Goal: Information Seeking & Learning: Learn about a topic

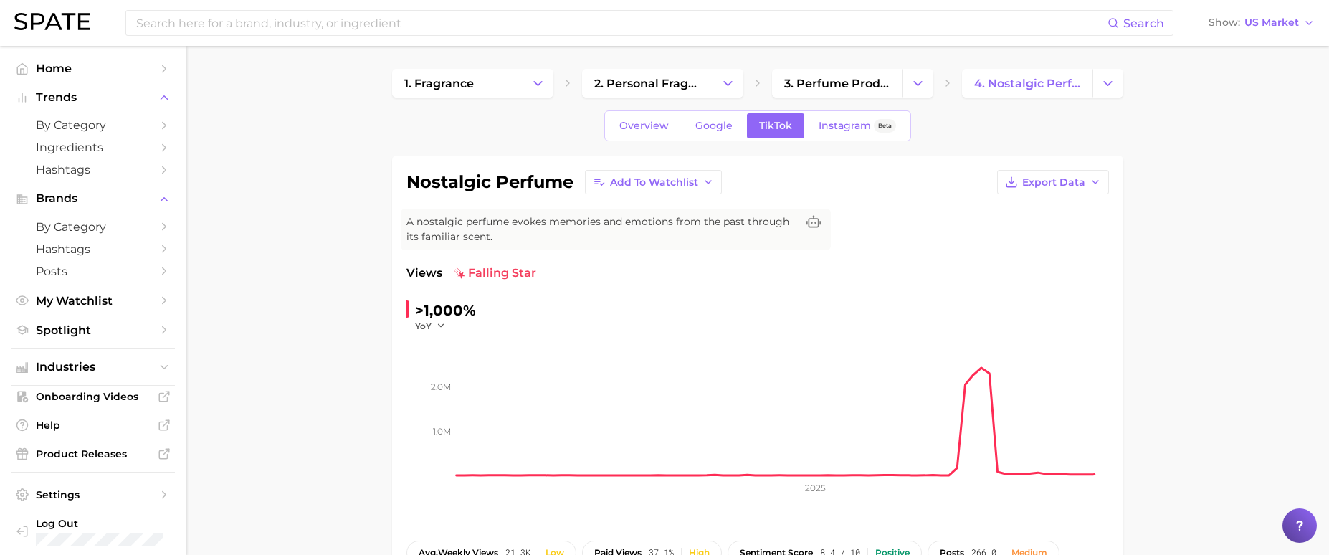
scroll to position [574, 0]
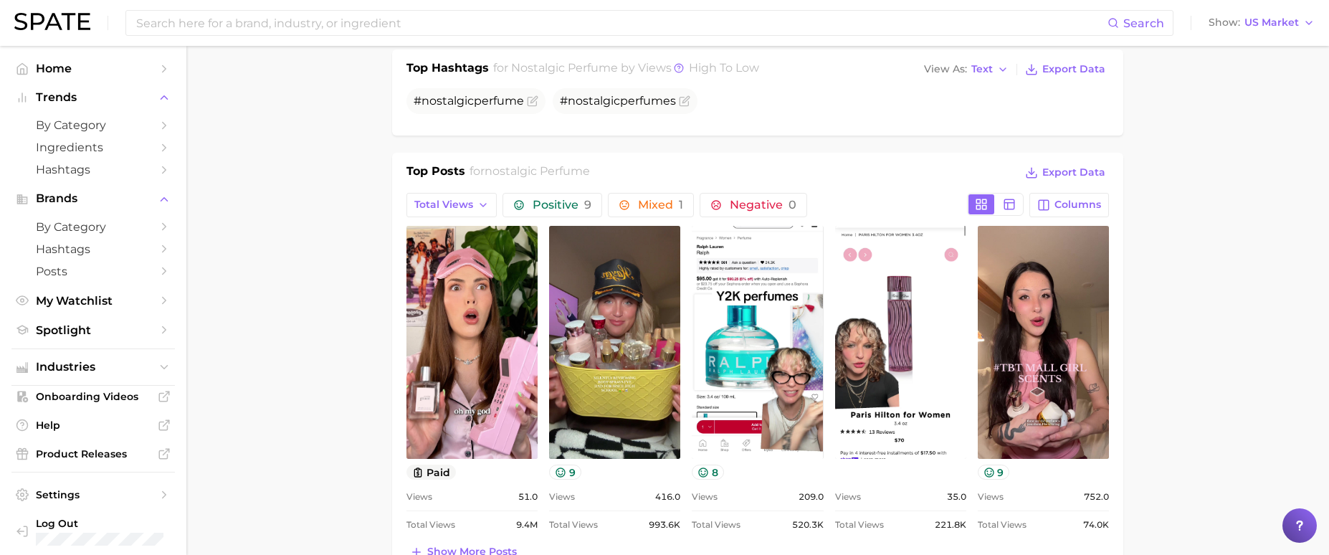
click at [427, 21] on input at bounding box center [621, 23] width 973 height 24
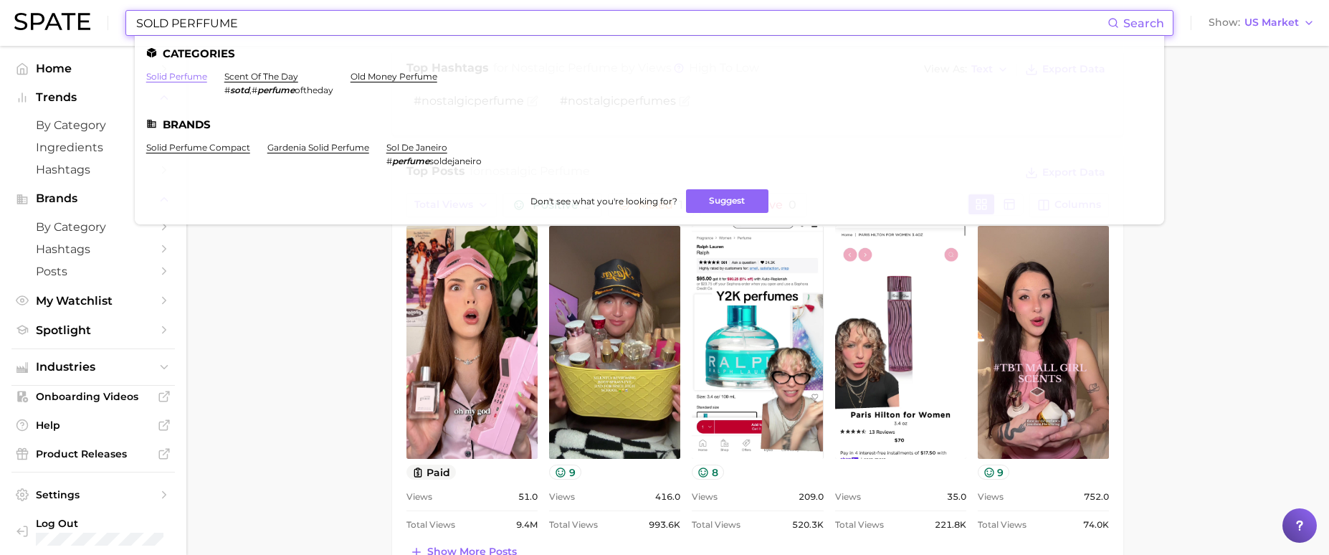
type input "SOLD PERFFUME"
click at [189, 79] on link "solid perfume" at bounding box center [176, 76] width 61 height 11
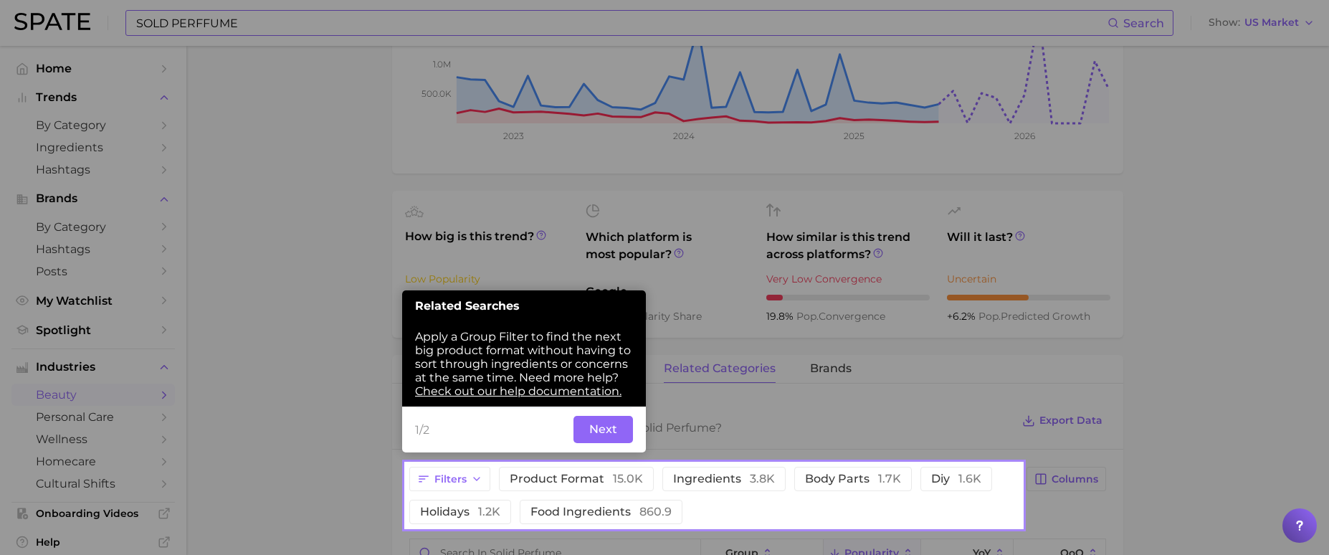
scroll to position [361, 0]
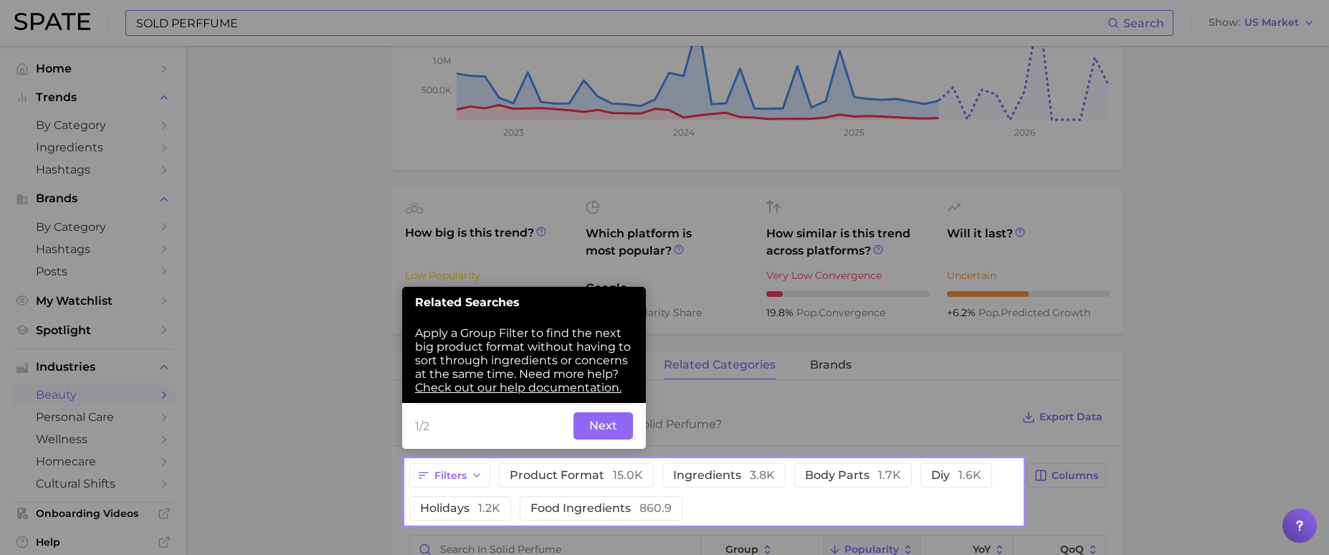
click at [485, 389] on link "Check out our help documentation." at bounding box center [518, 388] width 206 height 14
click at [599, 423] on button "Next" at bounding box center [604, 425] width 60 height 27
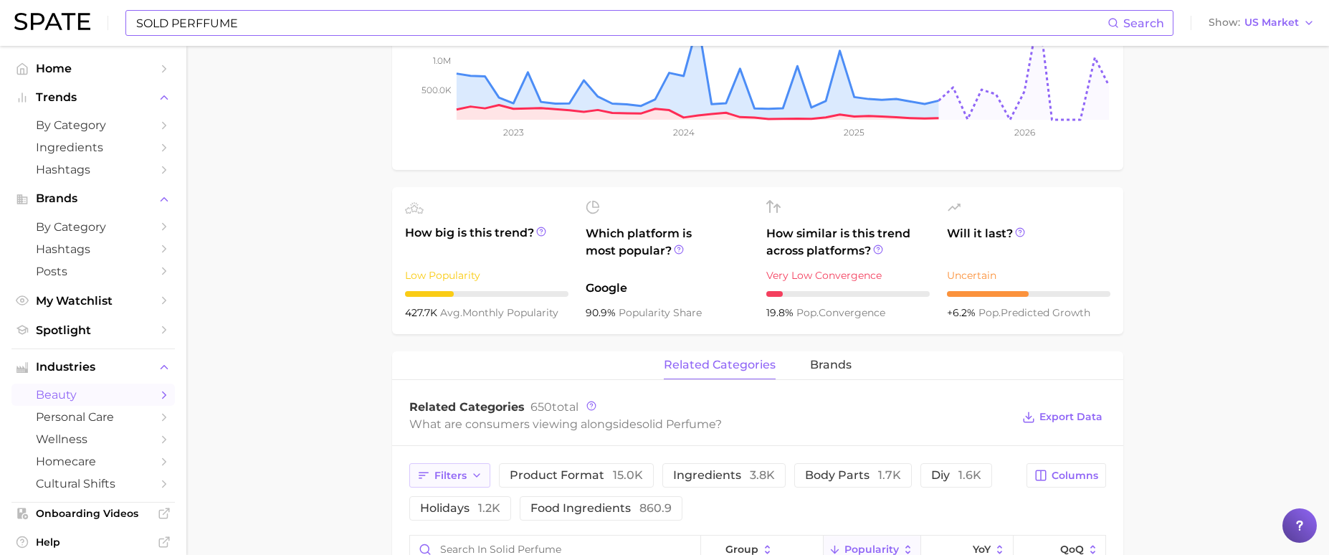
click at [472, 468] on button "Filters" at bounding box center [449, 475] width 81 height 24
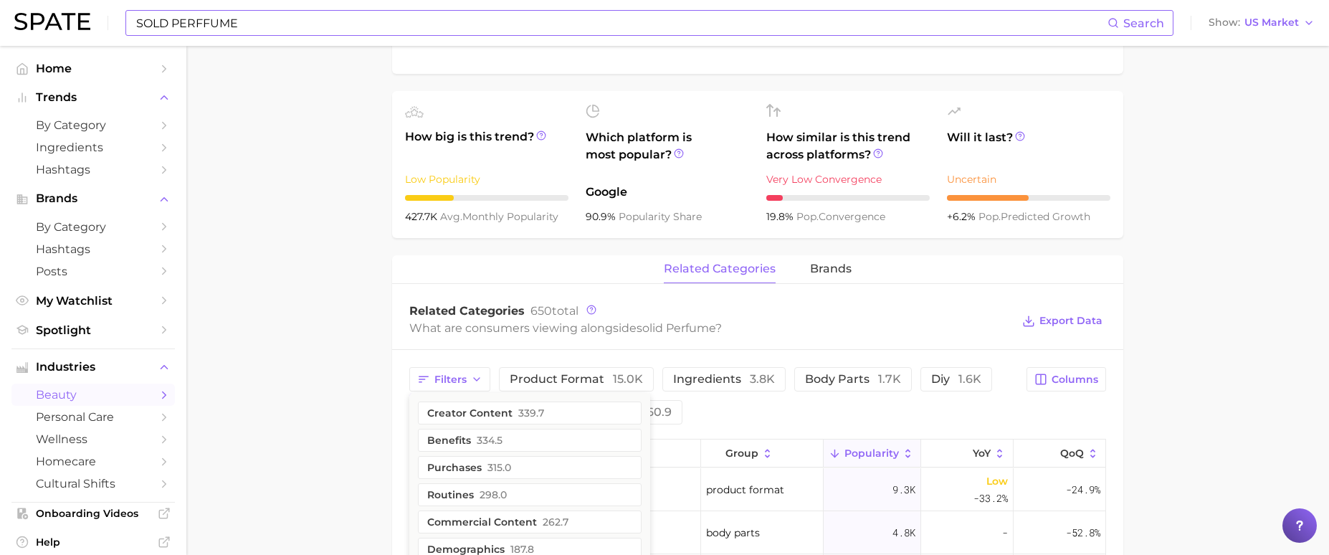
scroll to position [432, 0]
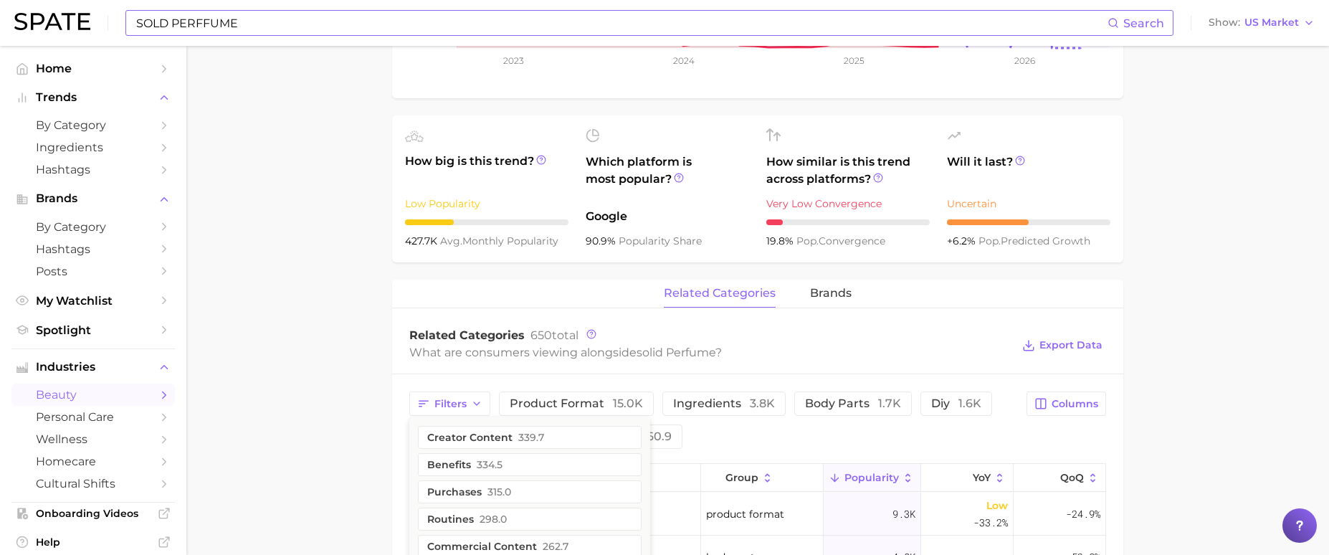
click at [365, 412] on main "1. fragrance 2. personal fragrance 3. perfume products 4. solid perfume Overvie…" at bounding box center [757, 360] width 1143 height 1493
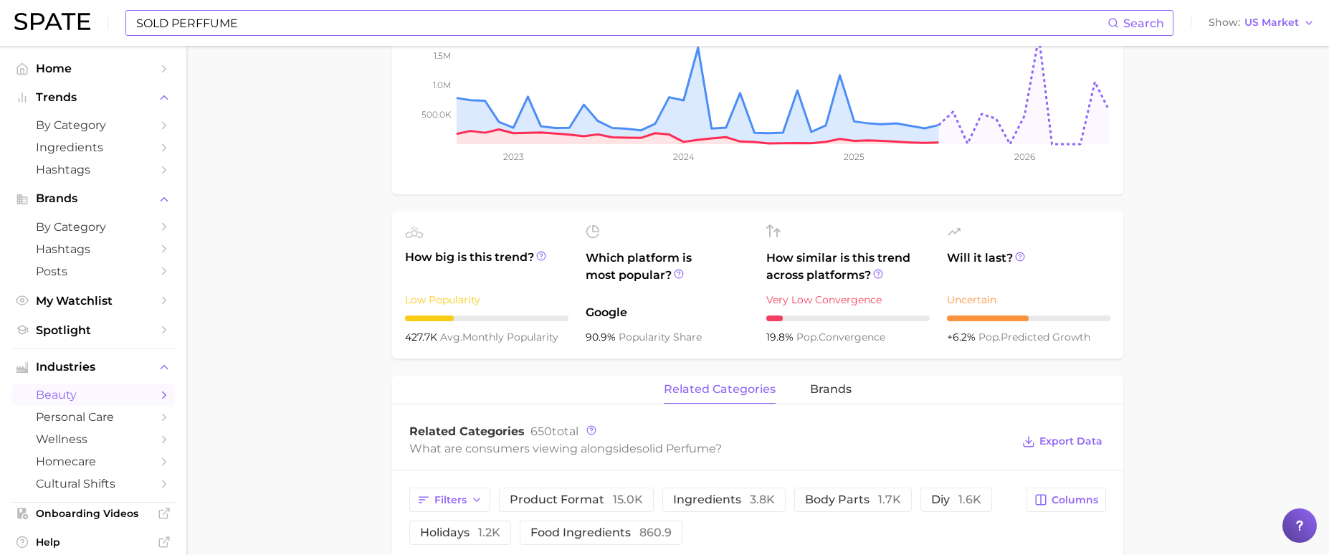
scroll to position [74, 0]
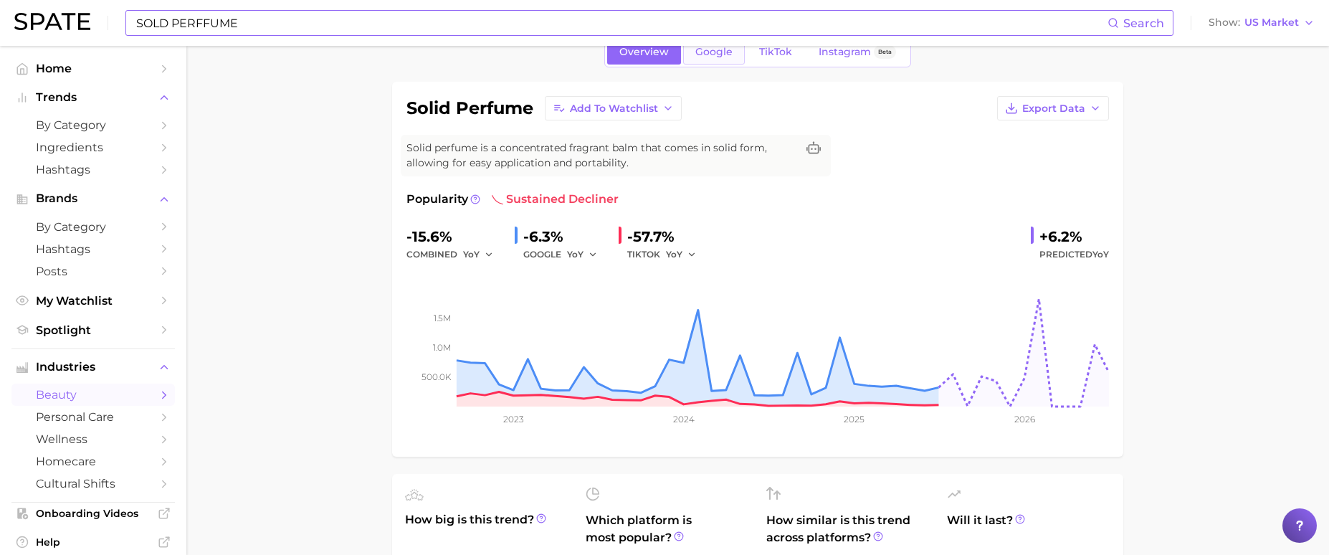
click at [717, 57] on span "Google" at bounding box center [713, 52] width 37 height 12
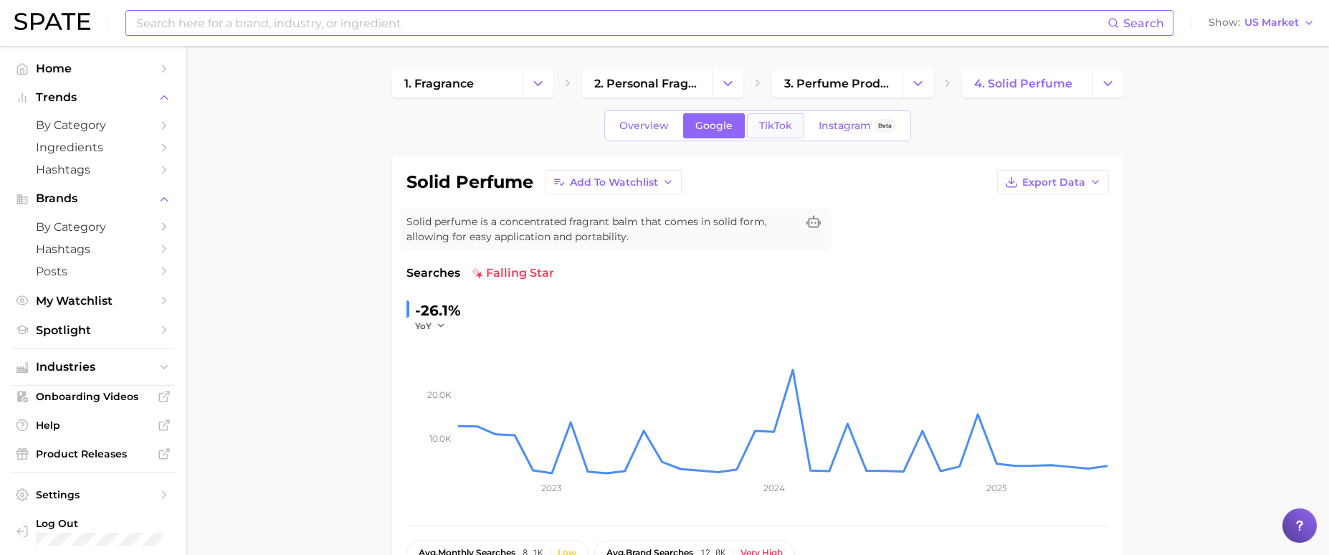
click at [779, 124] on span "TikTok" at bounding box center [775, 126] width 33 height 12
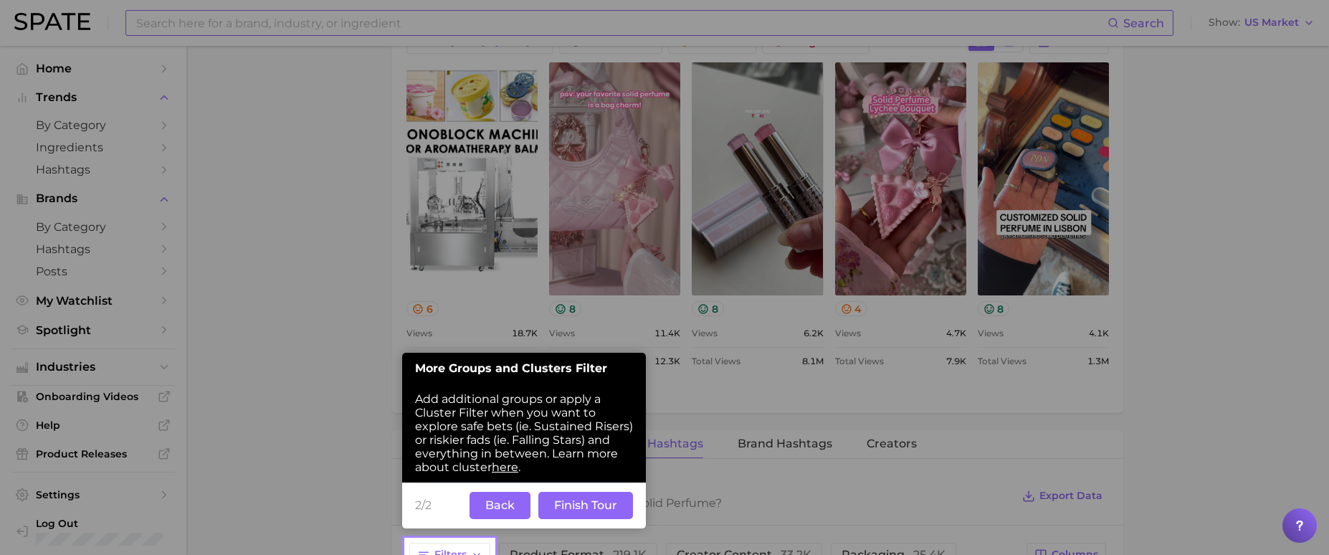
scroll to position [880, 0]
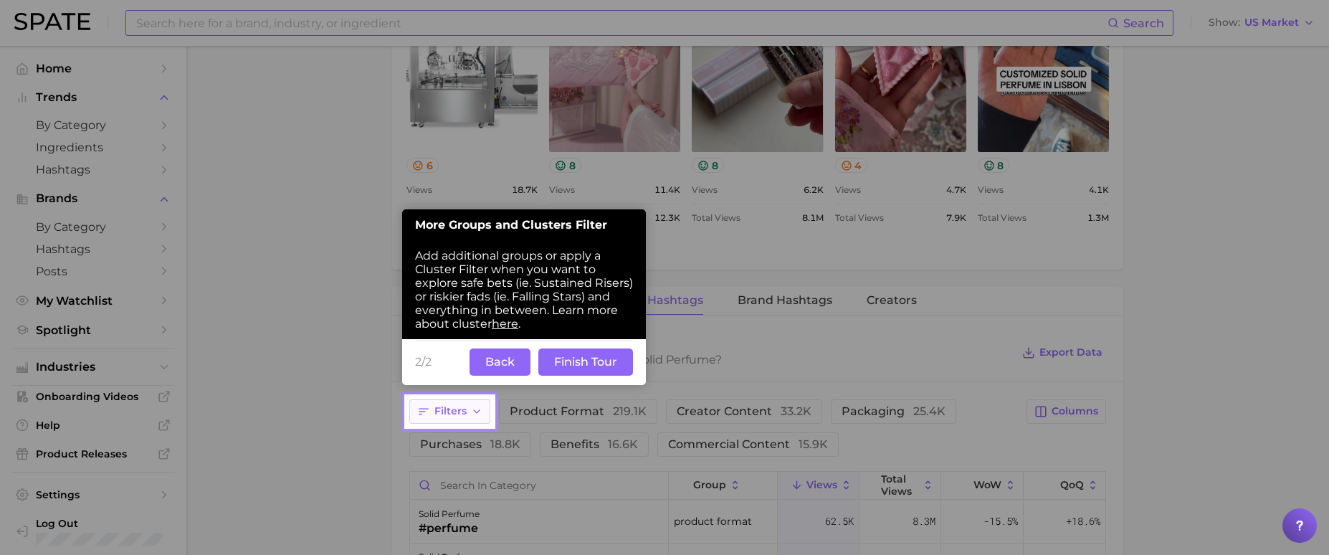
click at [442, 416] on span "Filters" at bounding box center [450, 411] width 32 height 12
click at [594, 361] on button "Finish Tour" at bounding box center [585, 361] width 95 height 27
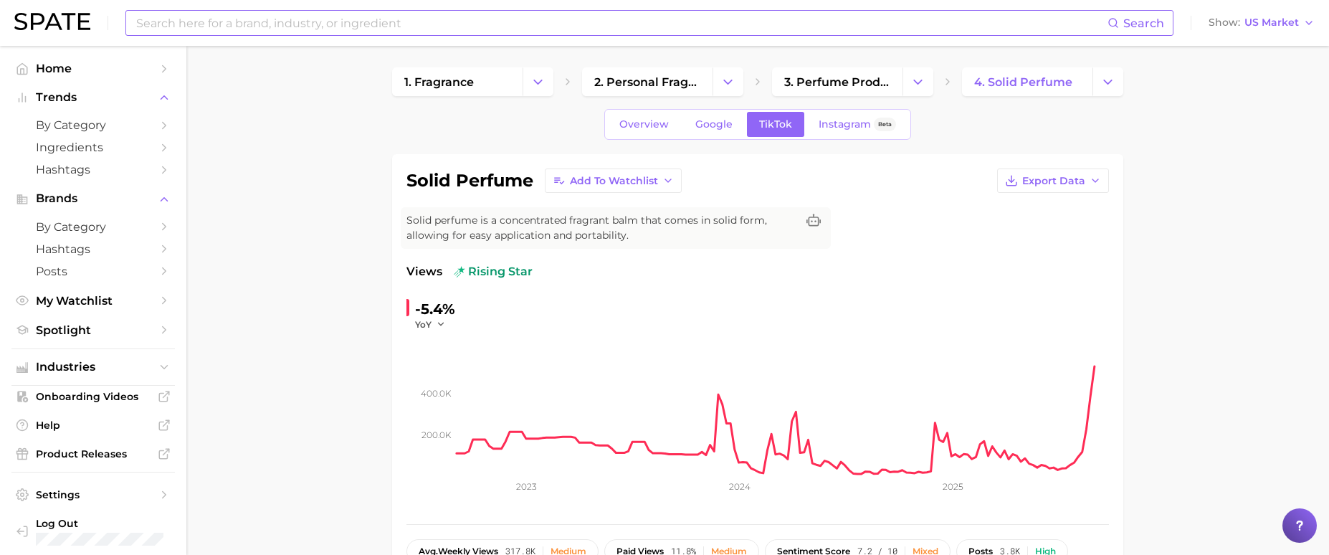
scroll to position [0, 0]
click at [1057, 84] on span "4. solid perfume" at bounding box center [1023, 84] width 98 height 14
click at [1102, 85] on icon "Change Category" at bounding box center [1107, 83] width 15 height 15
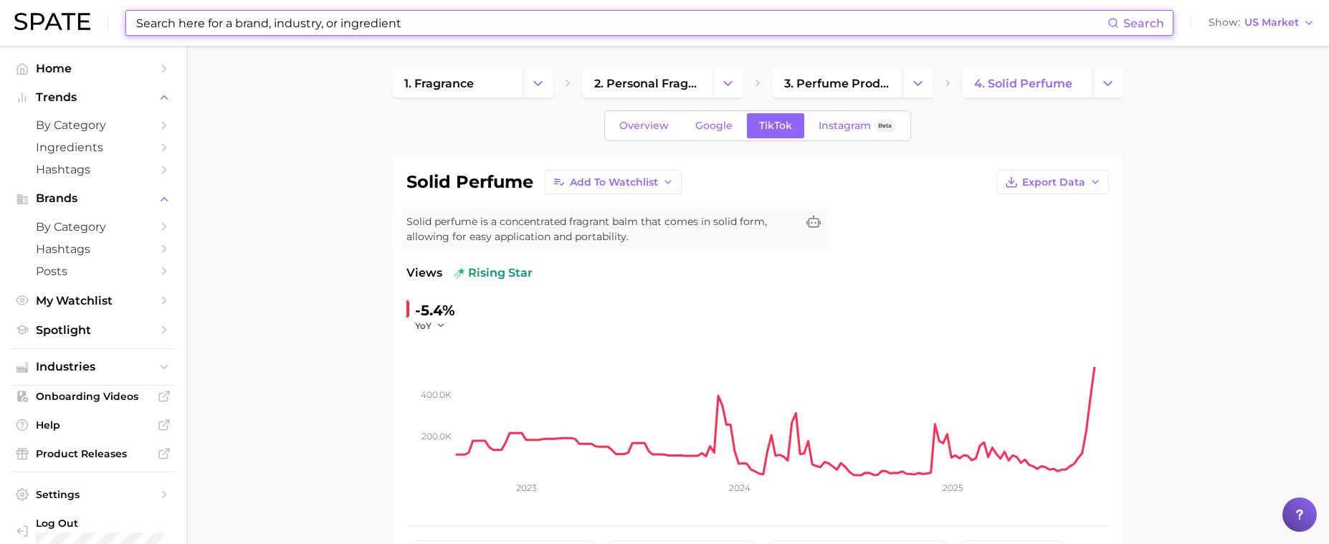
click at [363, 22] on input at bounding box center [621, 23] width 973 height 24
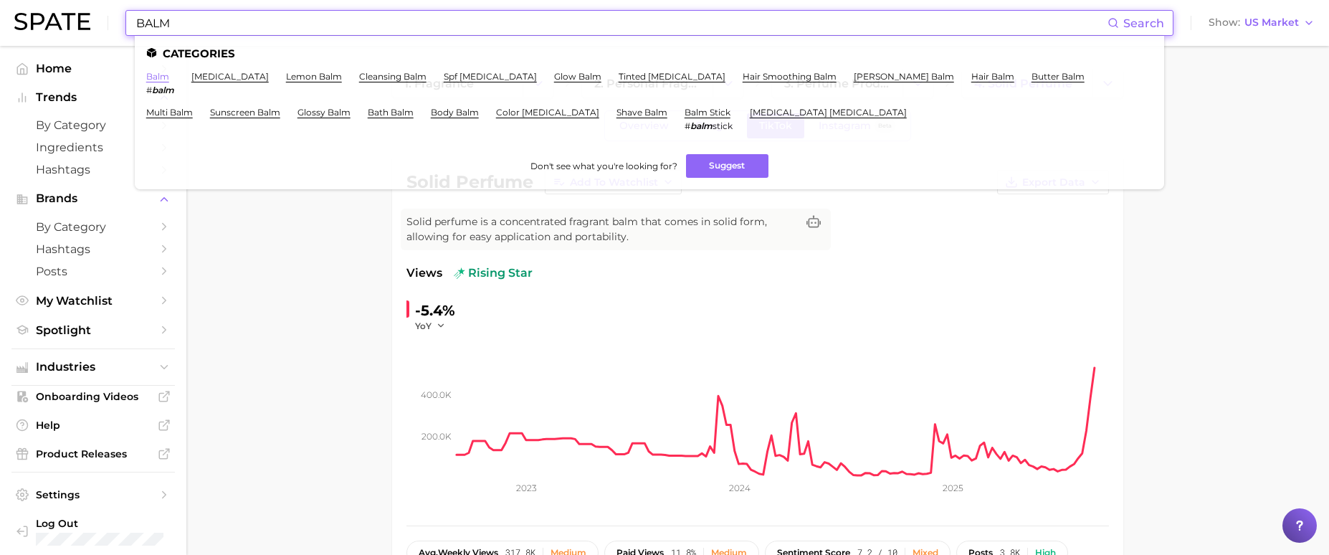
click at [152, 75] on link "balm" at bounding box center [157, 76] width 23 height 11
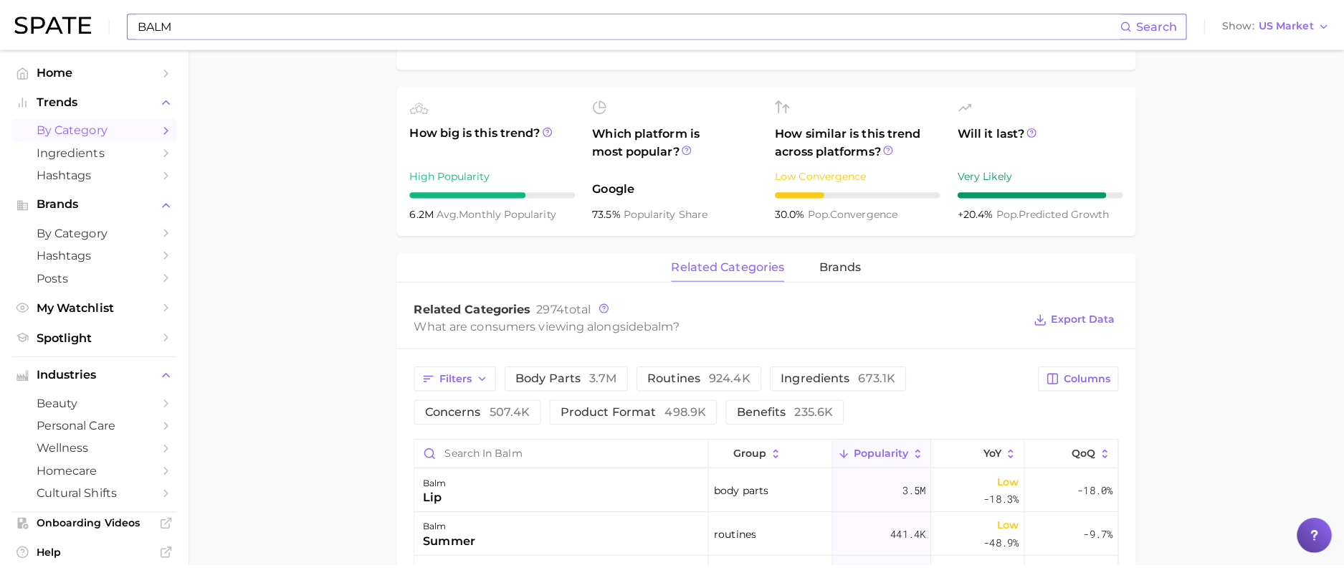
scroll to position [358, 0]
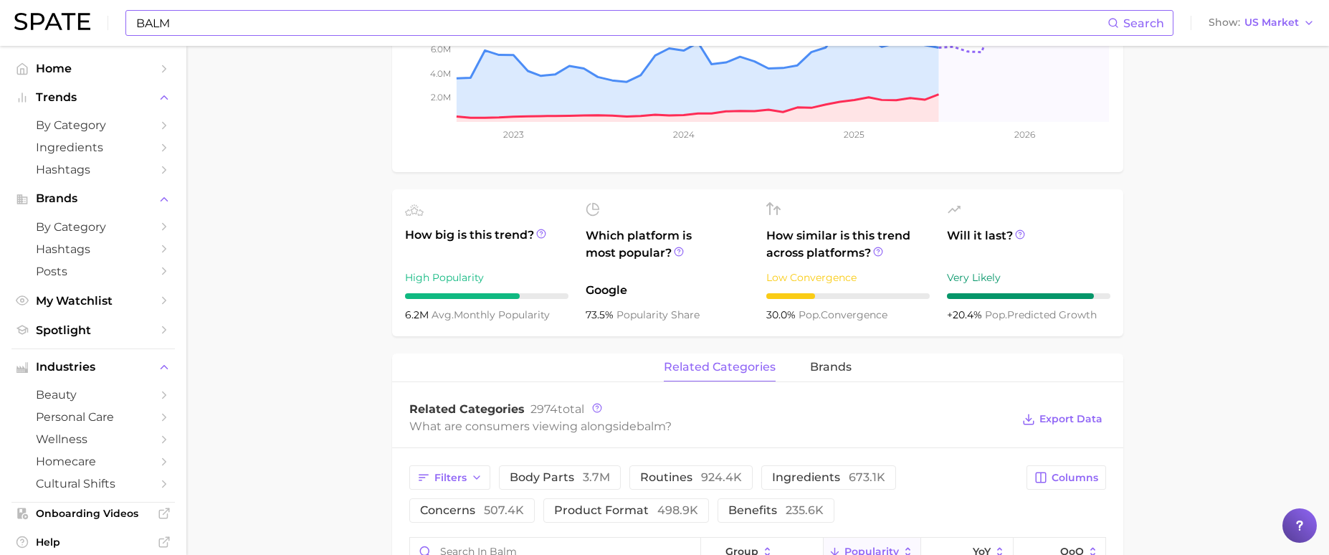
click at [172, 9] on div "BALM Search Show US Market" at bounding box center [664, 23] width 1300 height 46
click at [171, 22] on input "BALM" at bounding box center [621, 23] width 973 height 24
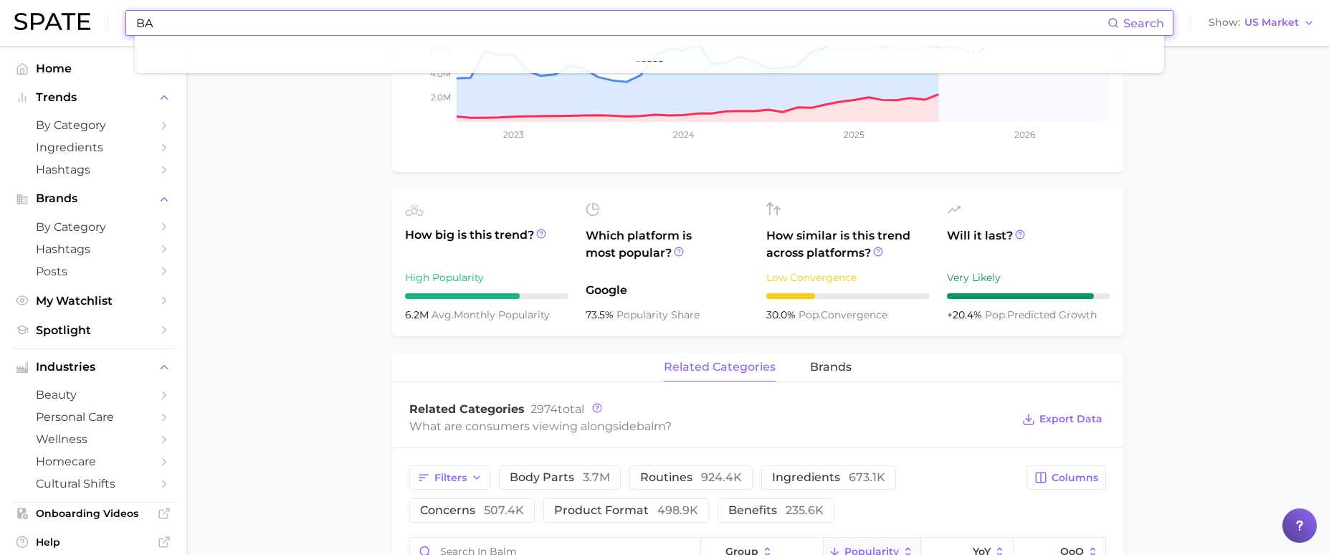
type input "B"
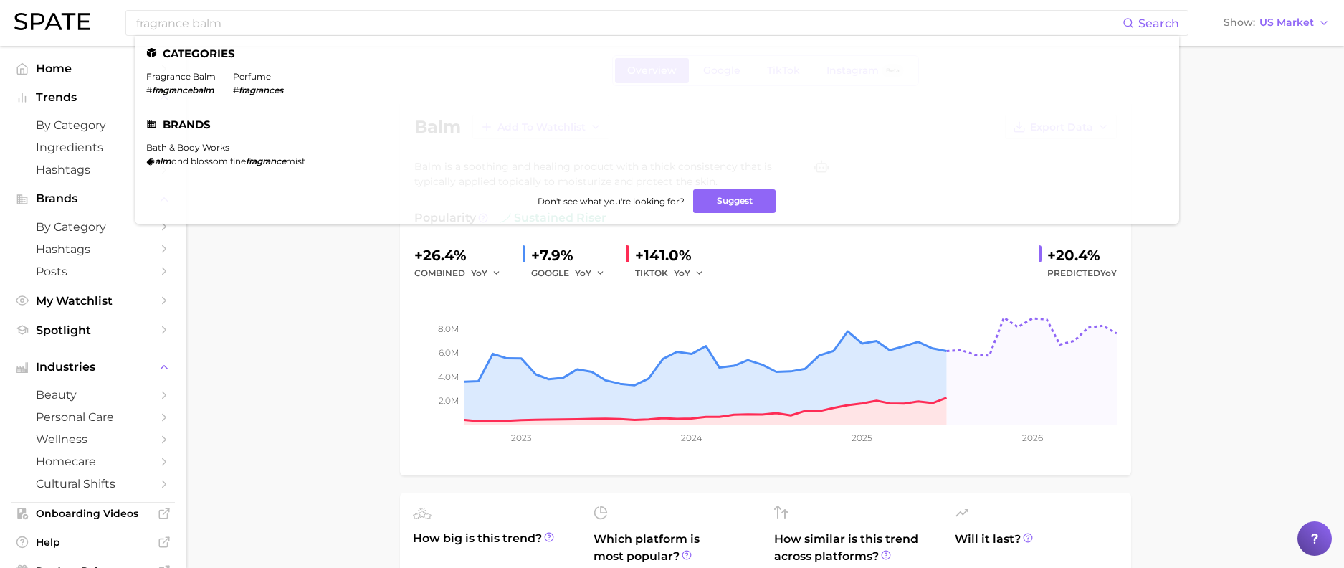
scroll to position [0, 0]
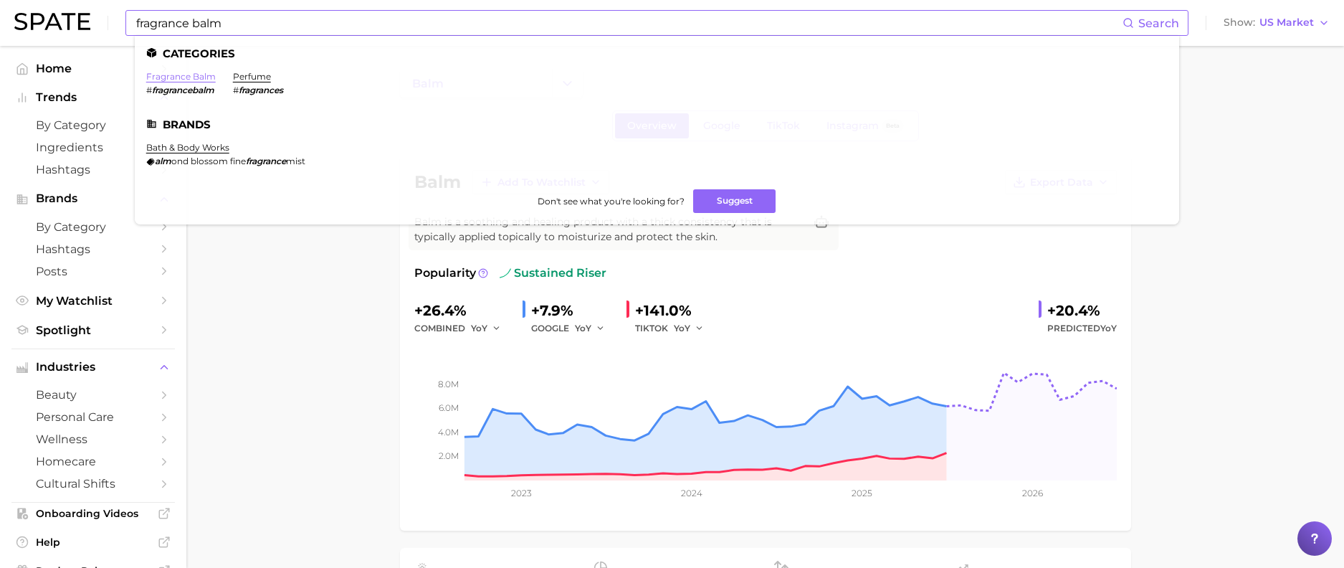
click at [188, 77] on link "fragrance balm" at bounding box center [181, 76] width 70 height 11
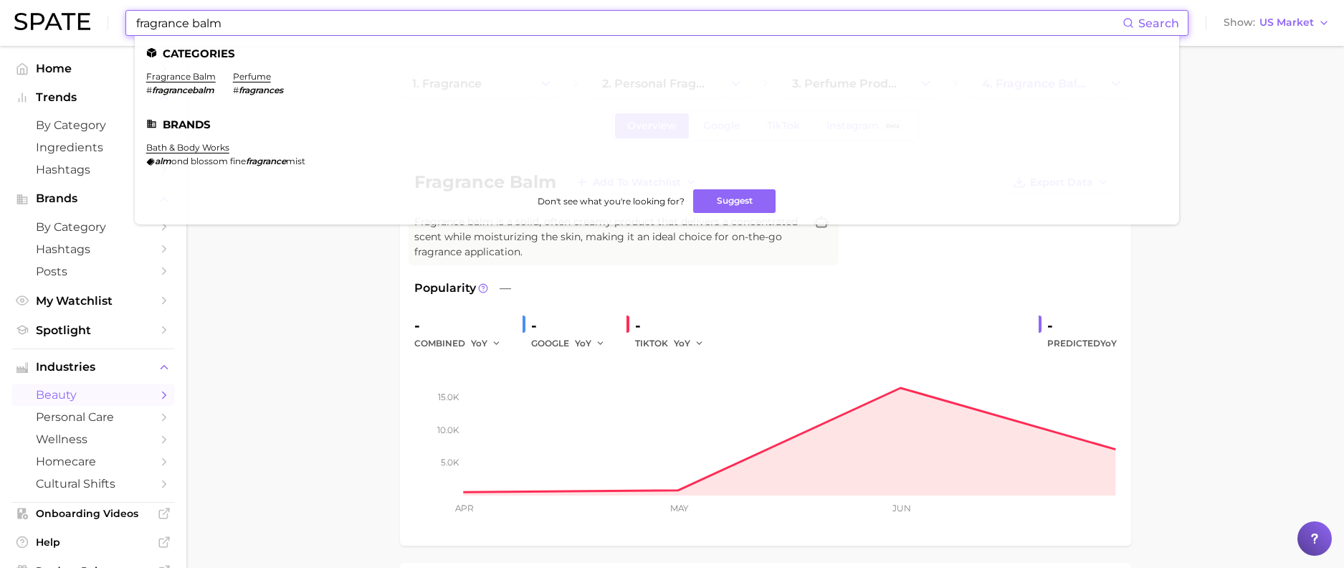
click at [480, 30] on input "fragrance balm" at bounding box center [629, 23] width 988 height 24
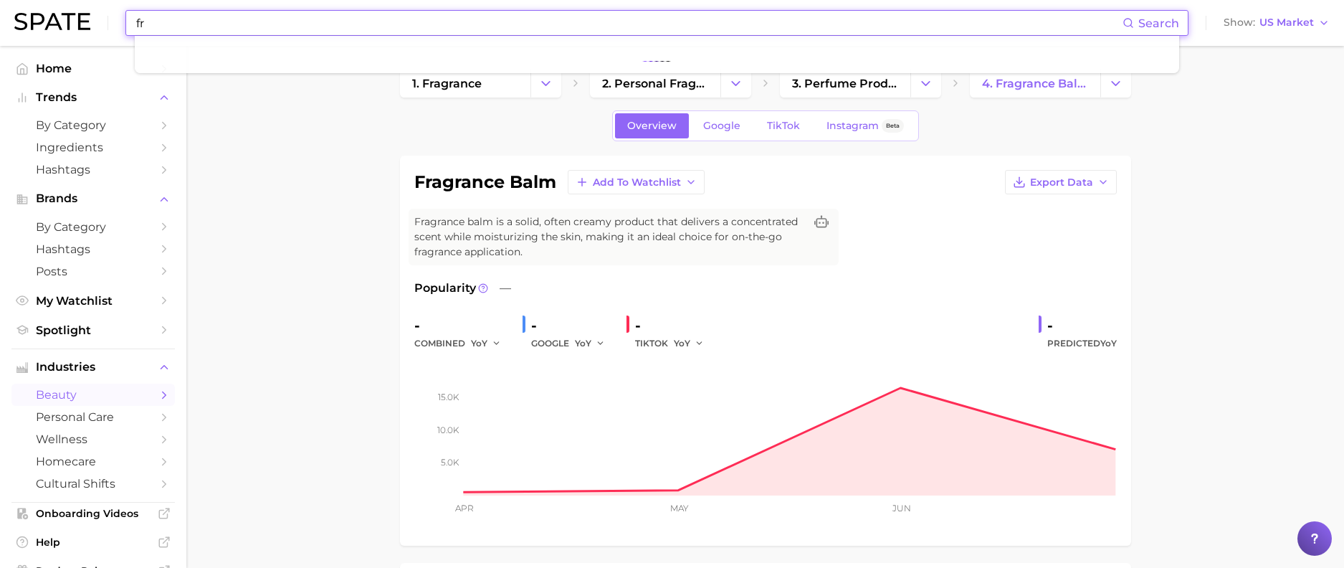
type input "f"
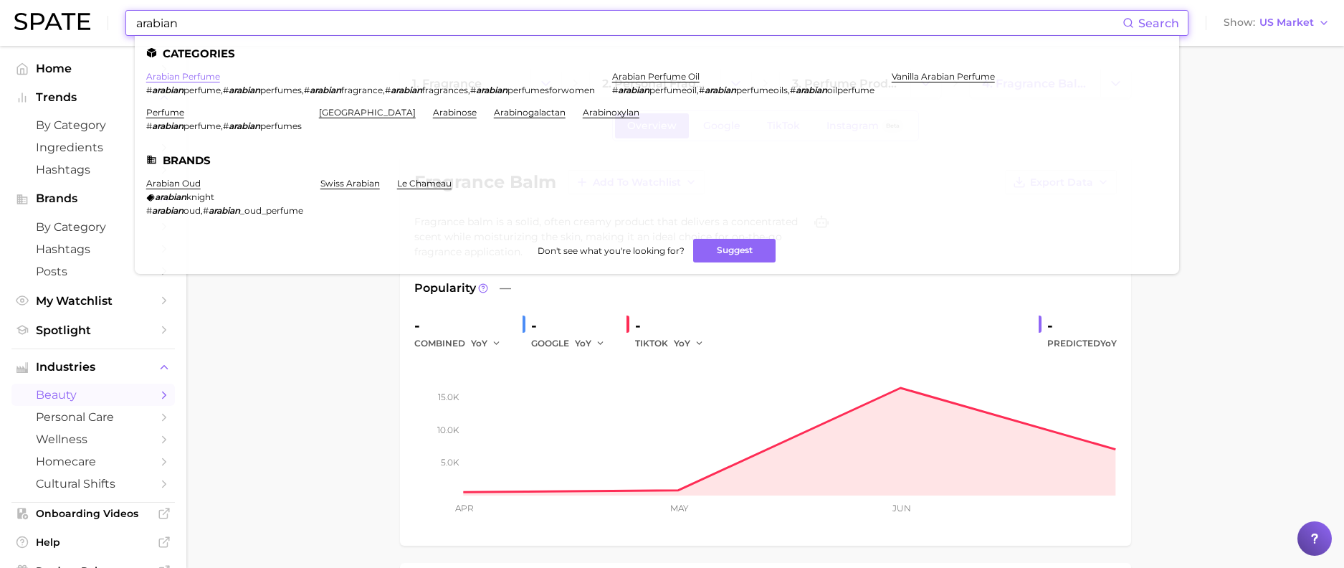
type input "arabian"
click at [194, 76] on link "arabian perfume" at bounding box center [183, 76] width 74 height 11
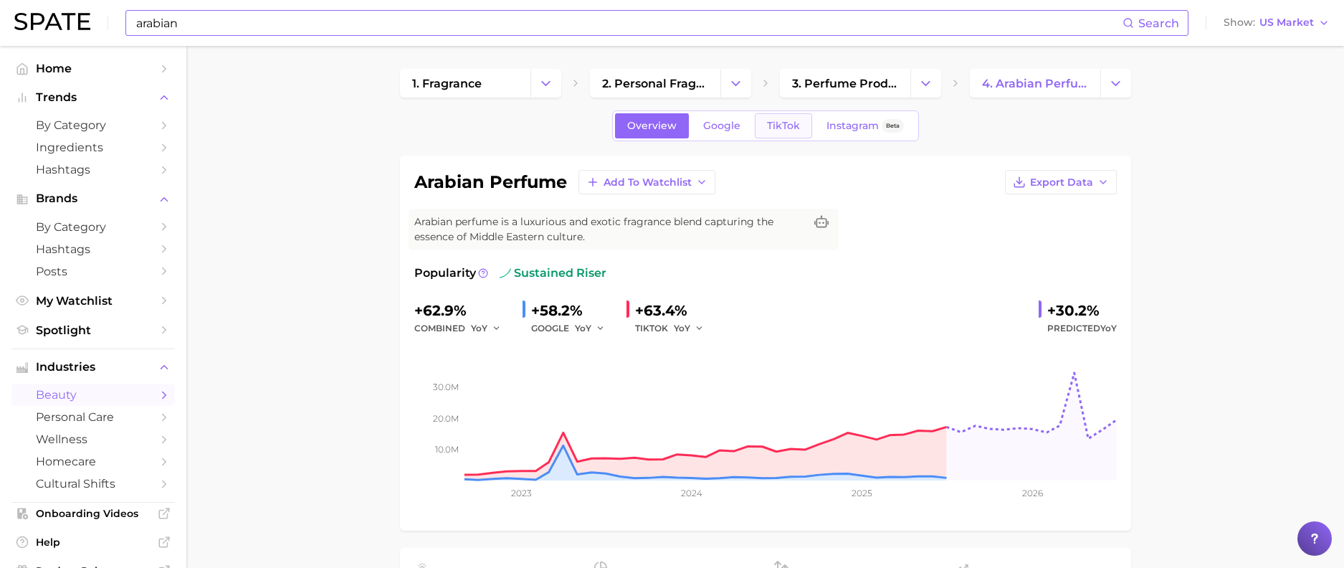
click at [785, 124] on span "TikTok" at bounding box center [783, 126] width 33 height 12
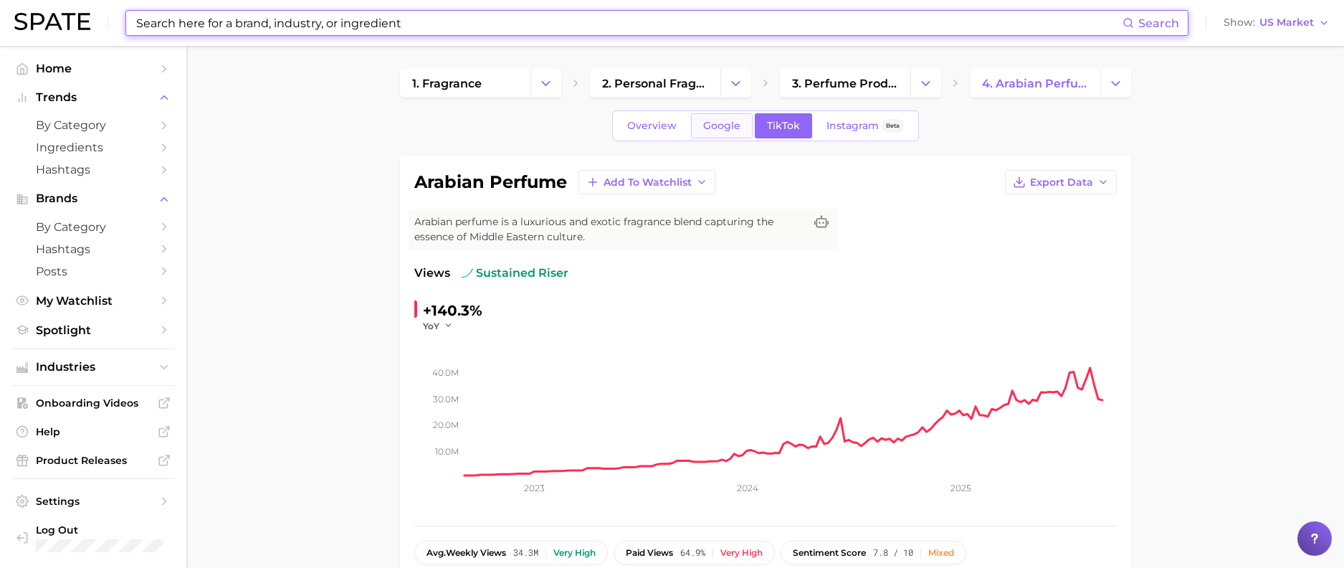
click at [734, 127] on span "Google" at bounding box center [721, 126] width 37 height 12
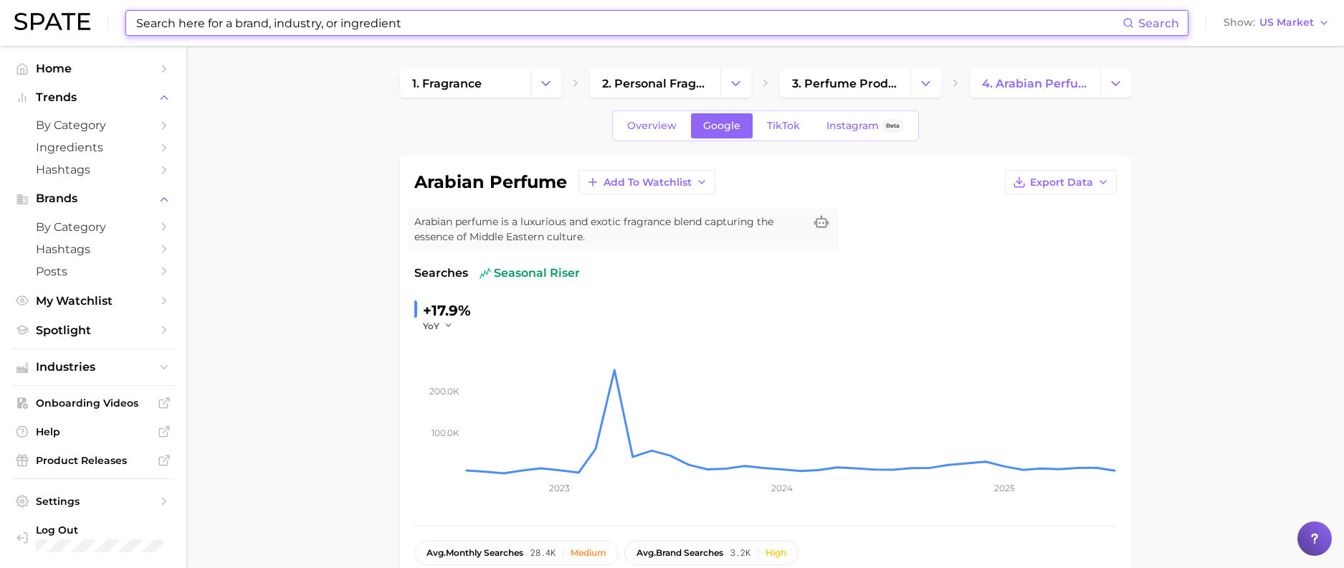
click at [310, 19] on input at bounding box center [629, 23] width 988 height 24
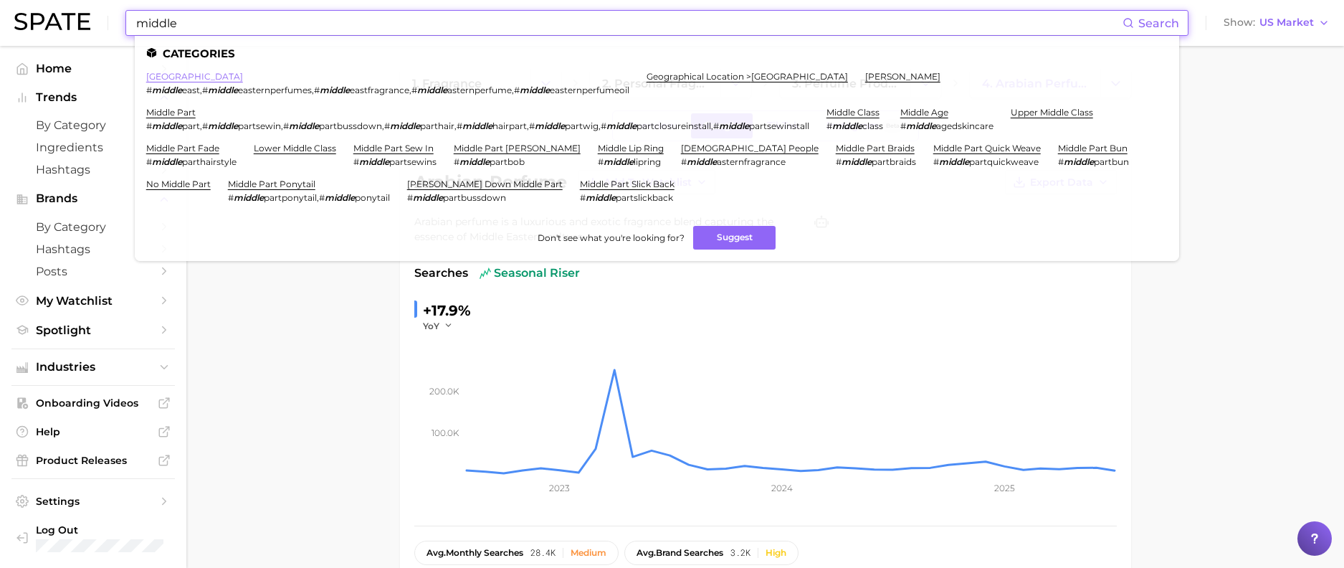
type input "middle"
click at [170, 77] on link "[GEOGRAPHIC_DATA]" at bounding box center [194, 76] width 97 height 11
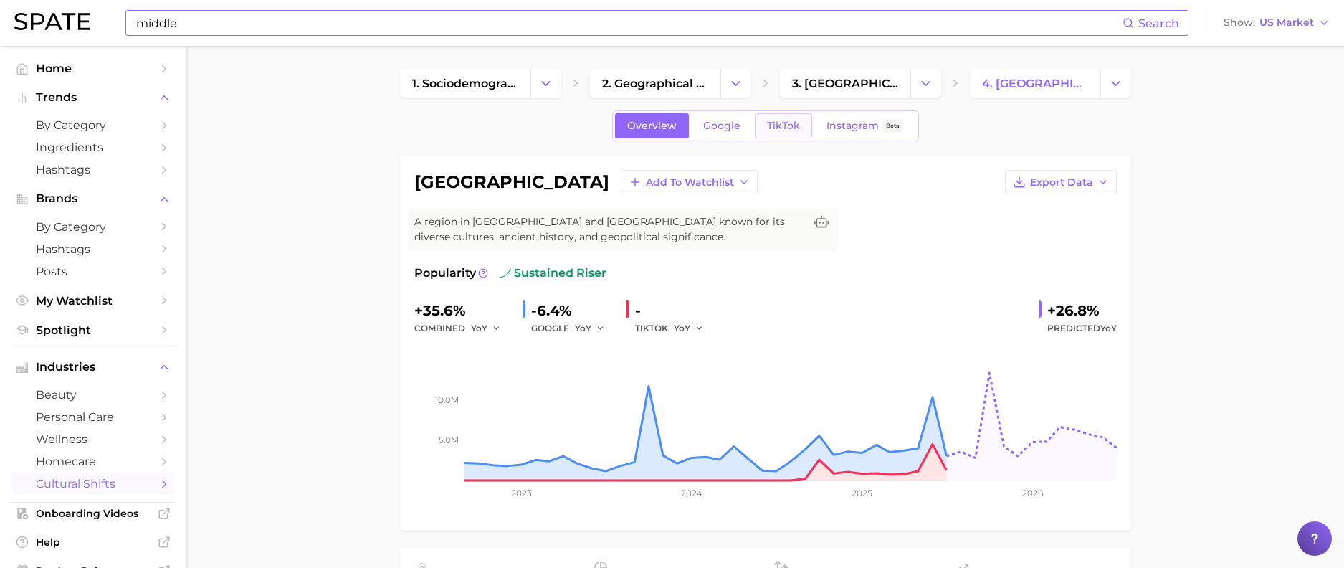
click at [789, 125] on span "TikTok" at bounding box center [783, 126] width 33 height 12
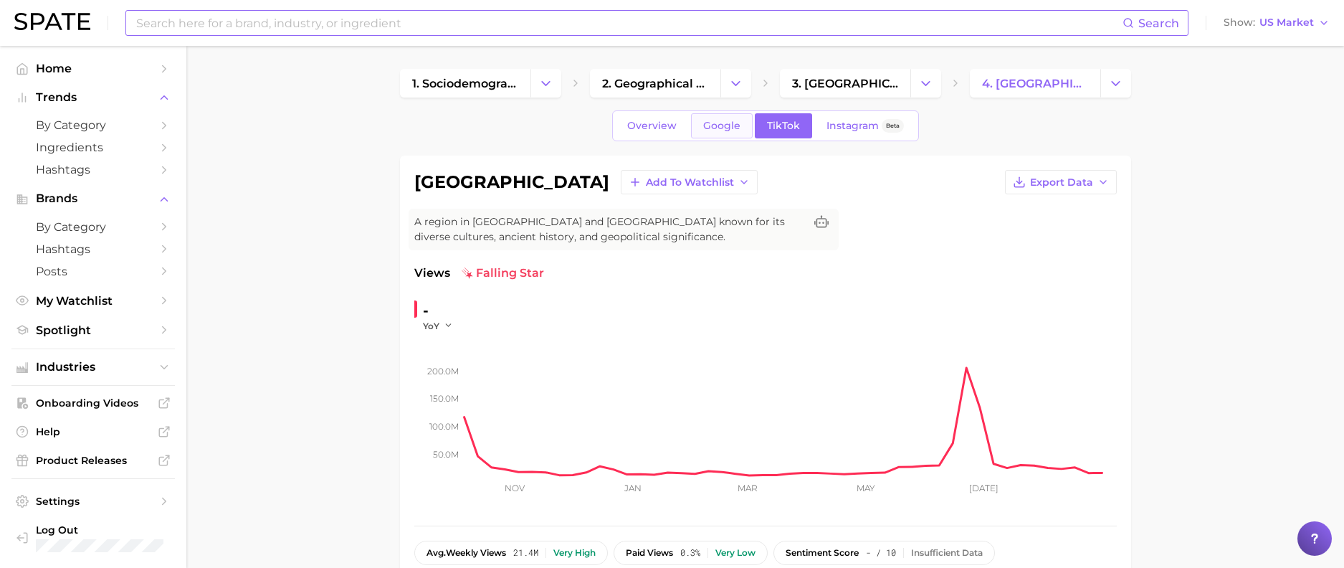
click at [715, 123] on span "Google" at bounding box center [721, 126] width 37 height 12
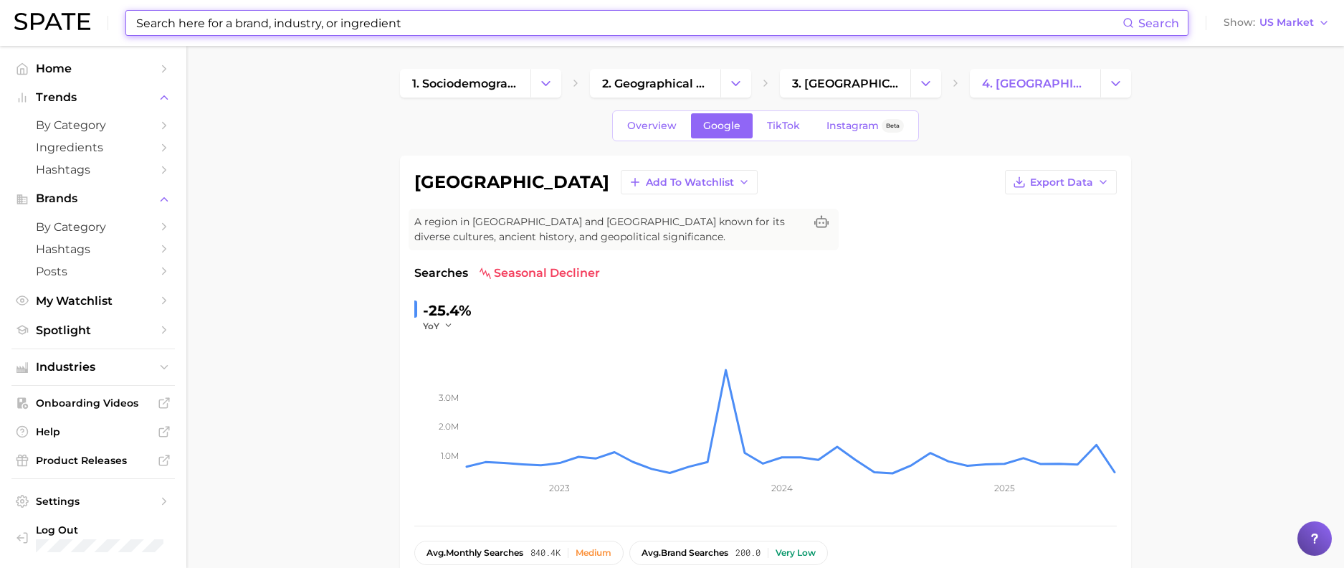
click at [483, 29] on input at bounding box center [629, 23] width 988 height 24
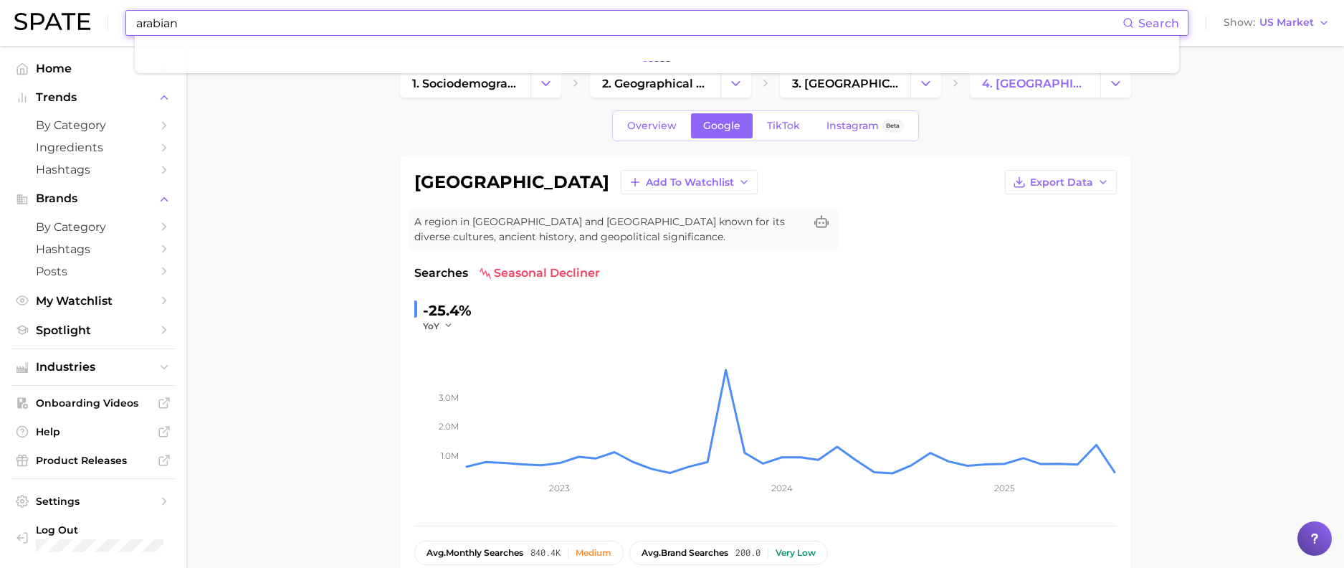
drag, startPoint x: 222, startPoint y: 27, endPoint x: 158, endPoint y: 27, distance: 63.8
click at [158, 27] on input "arabian" at bounding box center [629, 23] width 988 height 24
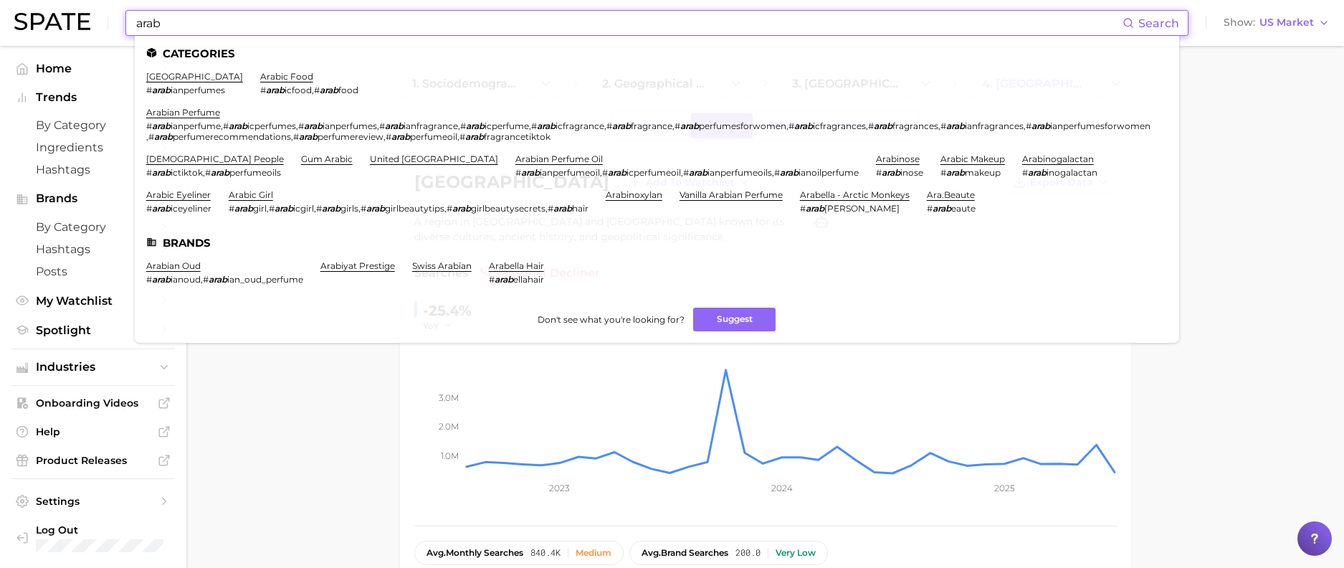
type input "arab"
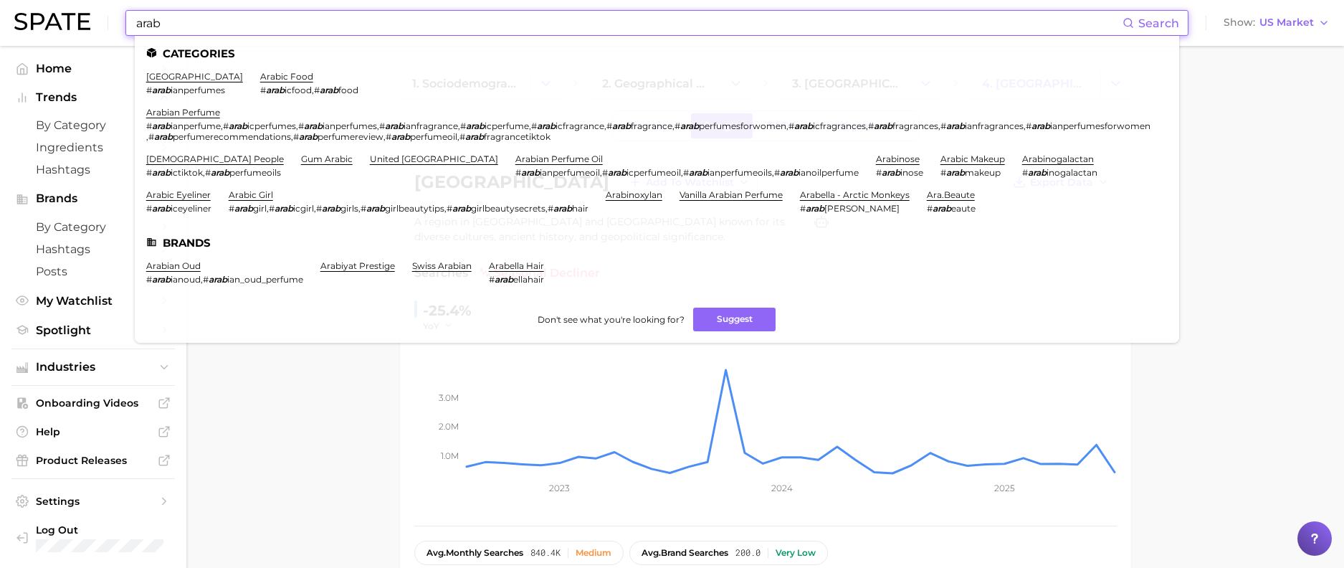
click at [473, 24] on input "arab" at bounding box center [629, 23] width 988 height 24
click at [183, 115] on link "arabian perfume" at bounding box center [183, 112] width 74 height 11
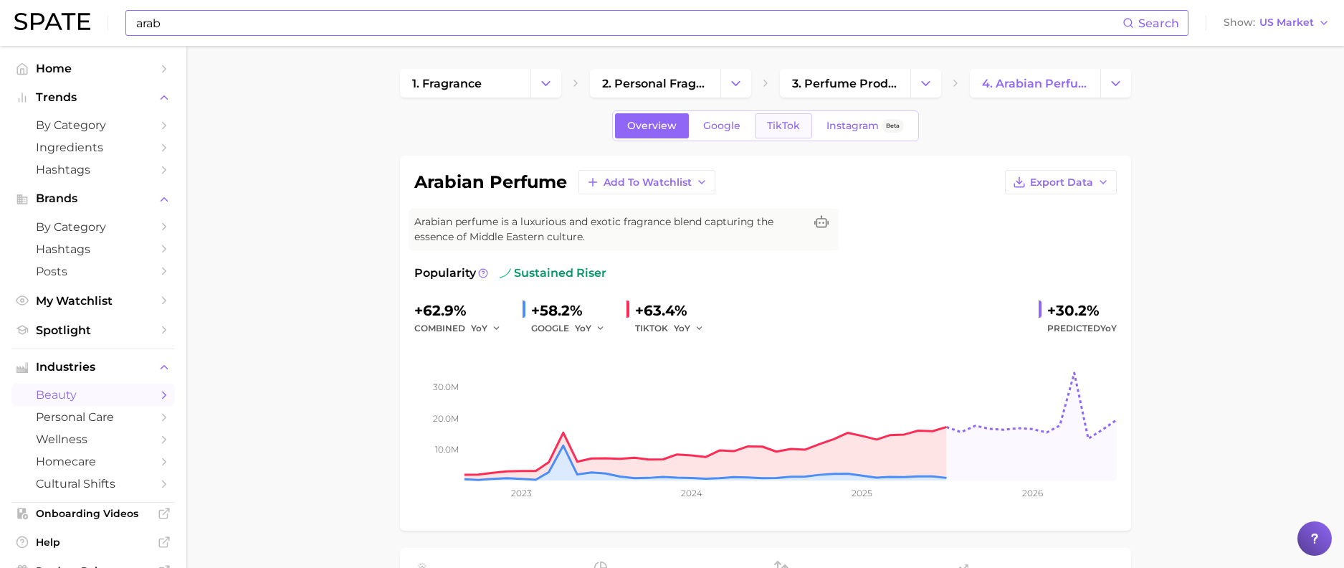
click at [784, 129] on span "TikTok" at bounding box center [783, 126] width 33 height 12
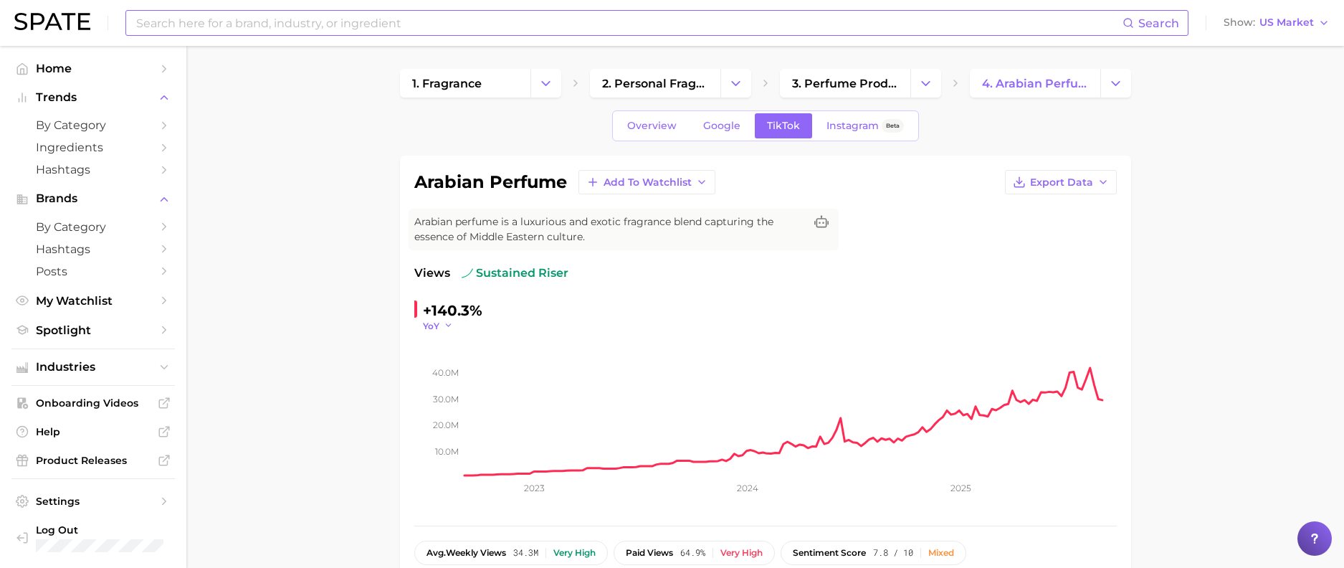
click at [446, 325] on polyline "button" at bounding box center [448, 326] width 5 height 2
click at [442, 362] on button "QoQ" at bounding box center [502, 372] width 158 height 26
click at [444, 328] on button "QoQ" at bounding box center [440, 326] width 34 height 12
click at [445, 394] on span "MoM" at bounding box center [442, 397] width 25 height 12
click at [444, 330] on span "MoM" at bounding box center [434, 326] width 22 height 12
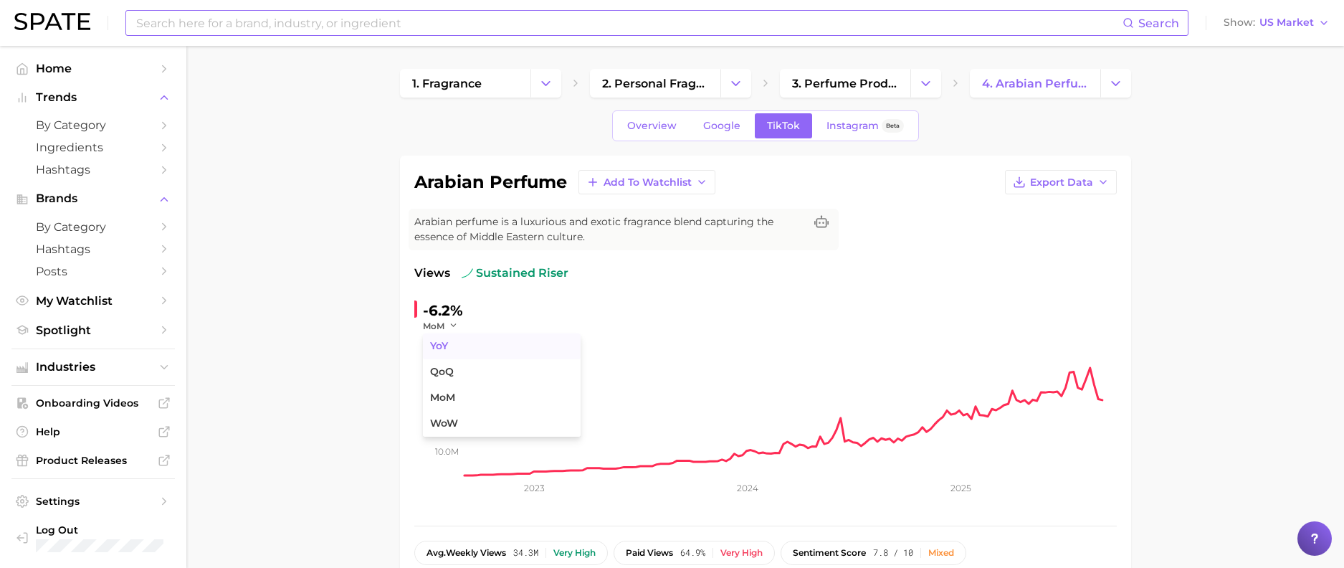
click at [443, 344] on span "YoY" at bounding box center [439, 346] width 18 height 12
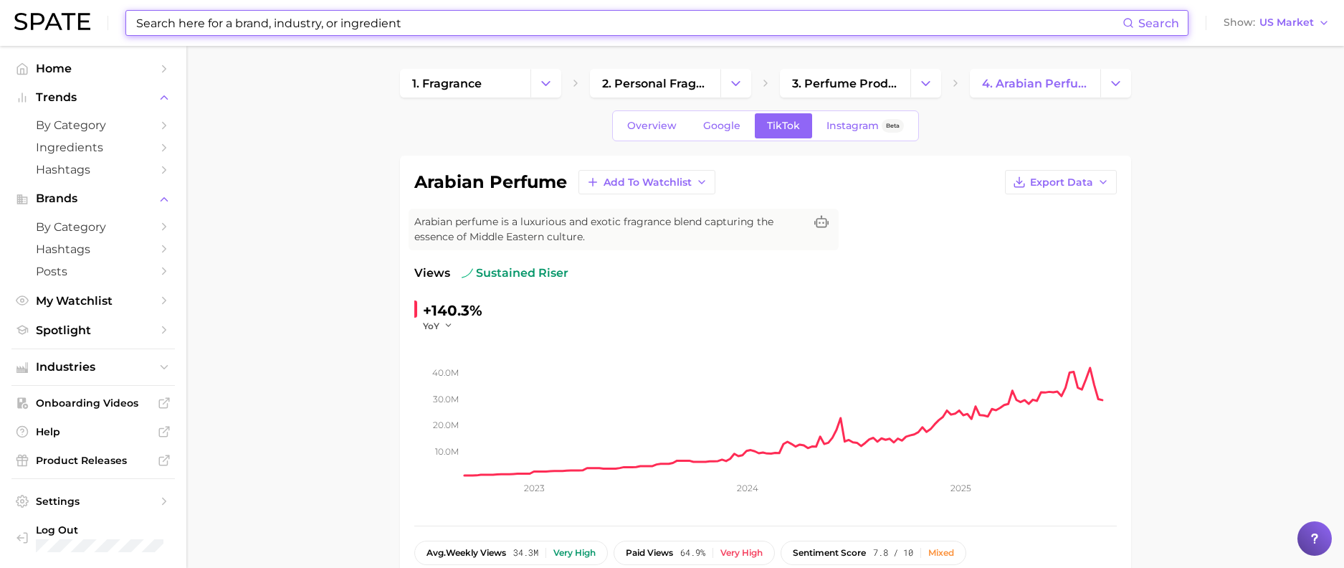
click at [344, 34] on input at bounding box center [629, 23] width 988 height 24
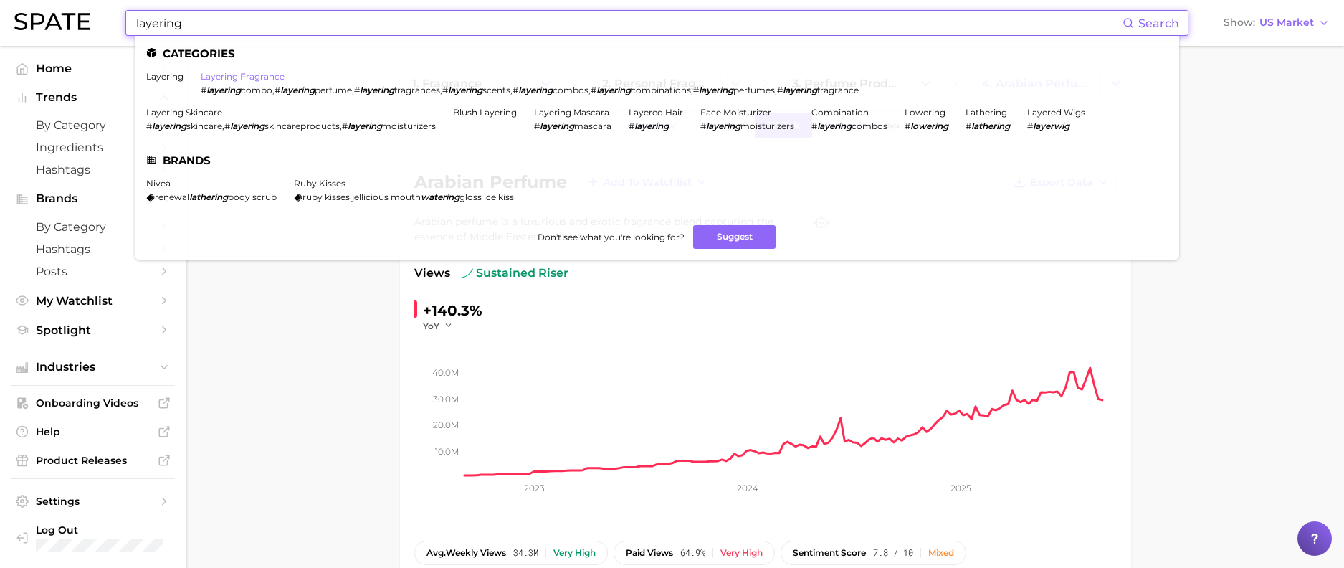
type input "layering"
click at [263, 75] on link "layering fragrance" at bounding box center [243, 76] width 84 height 11
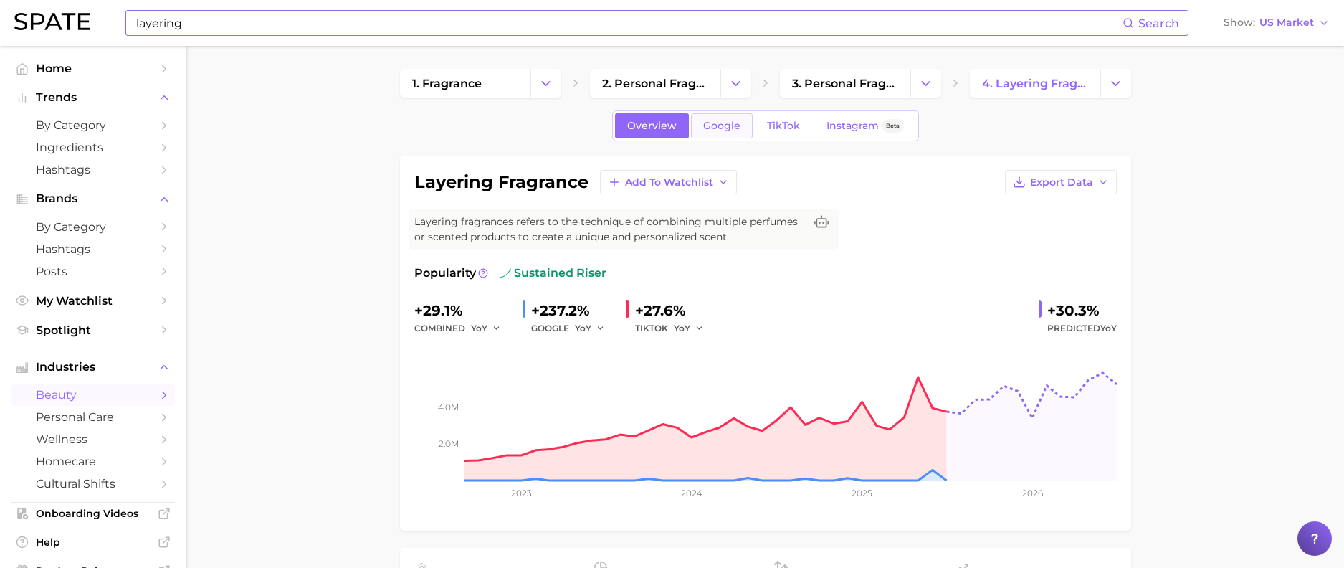
click at [728, 128] on span "Google" at bounding box center [721, 126] width 37 height 12
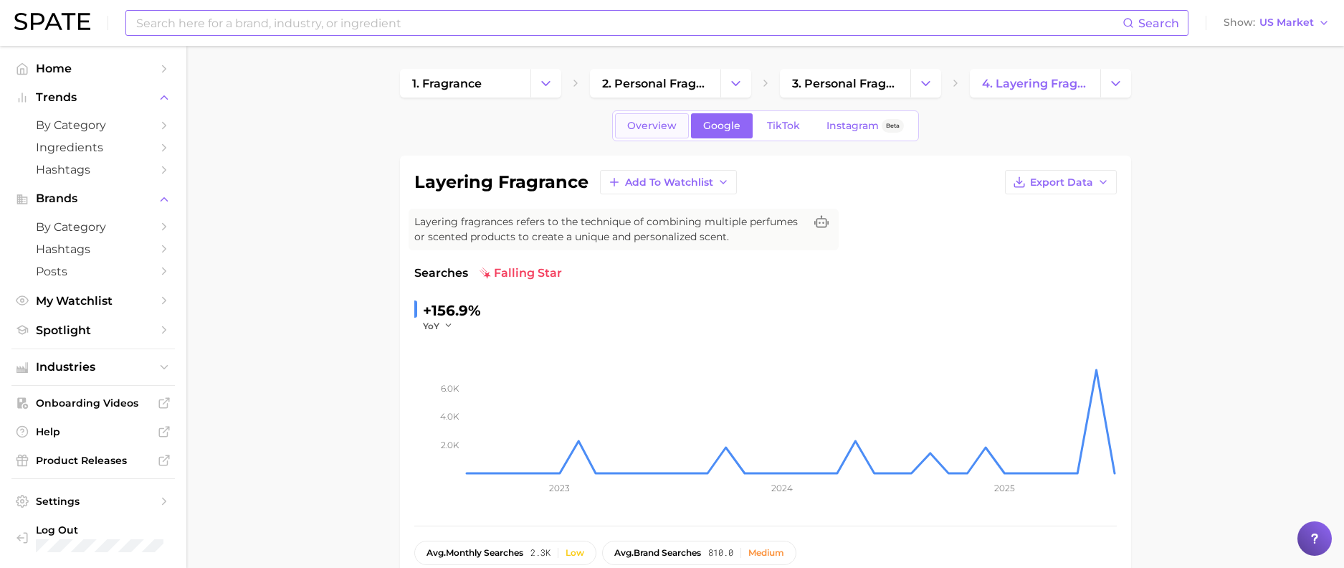
click at [664, 125] on span "Overview" at bounding box center [651, 126] width 49 height 12
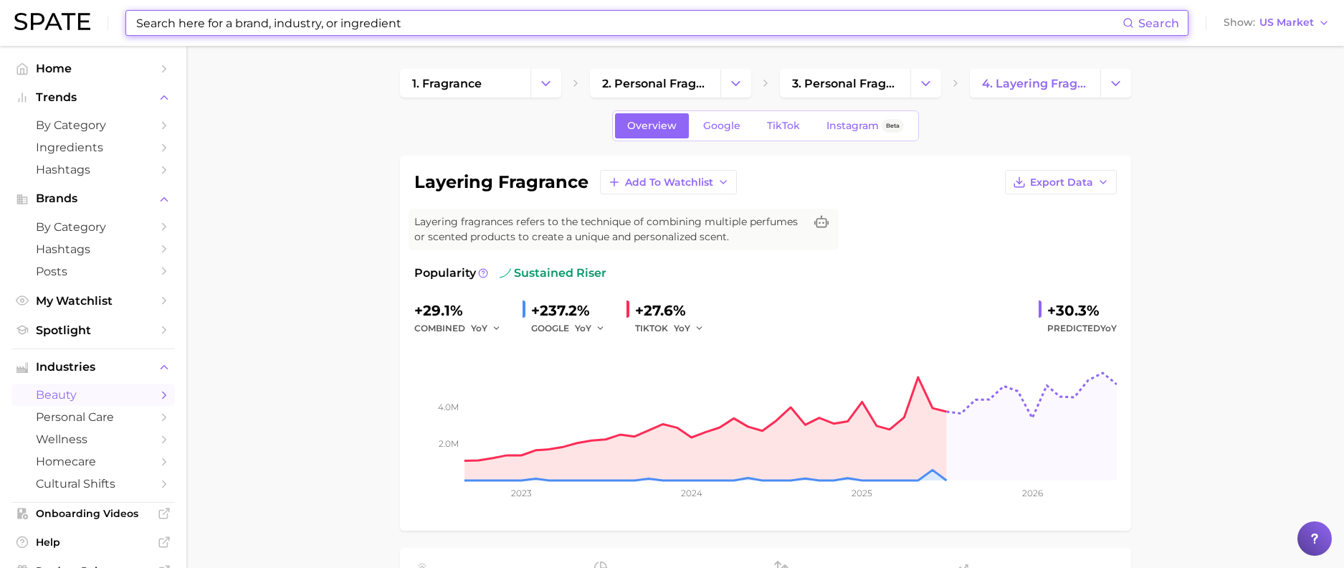
drag, startPoint x: 441, startPoint y: 21, endPoint x: 153, endPoint y: 17, distance: 288.2
click at [153, 17] on input at bounding box center [629, 23] width 988 height 24
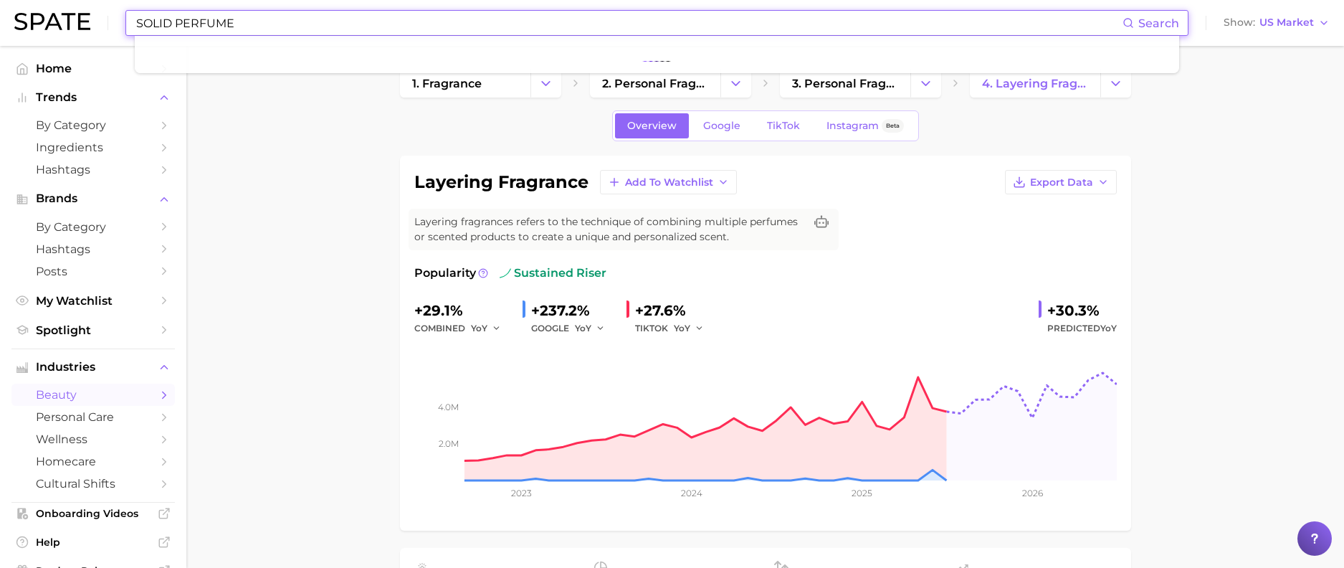
type input "SOLID PERFUME"
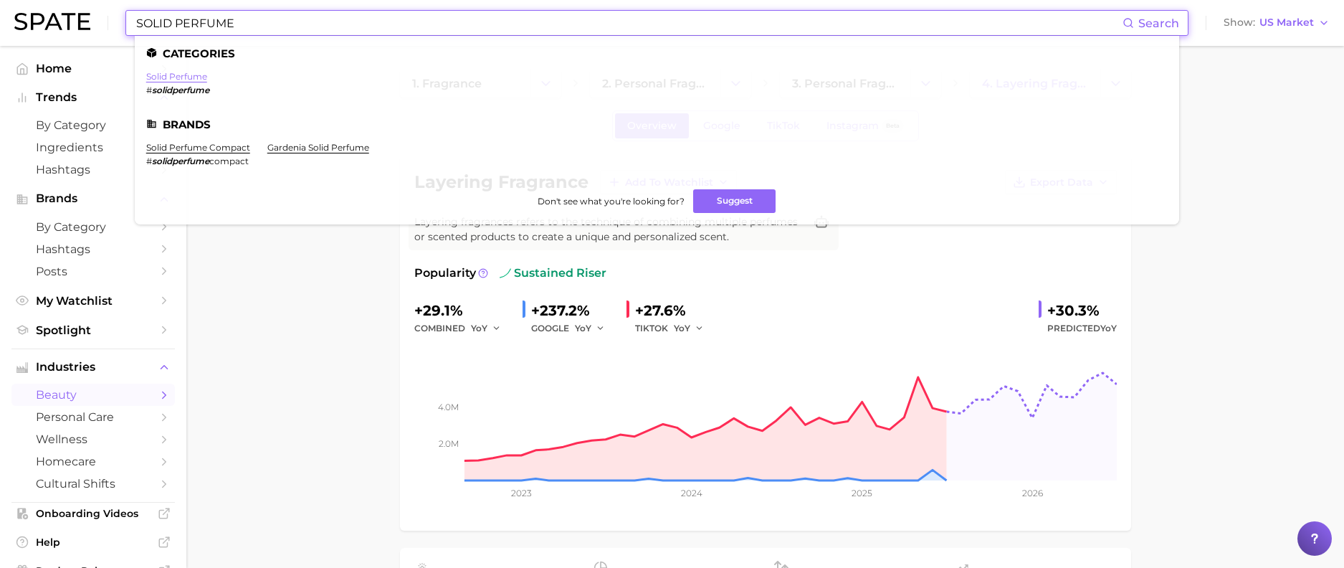
click at [161, 75] on link "solid perfume" at bounding box center [176, 76] width 61 height 11
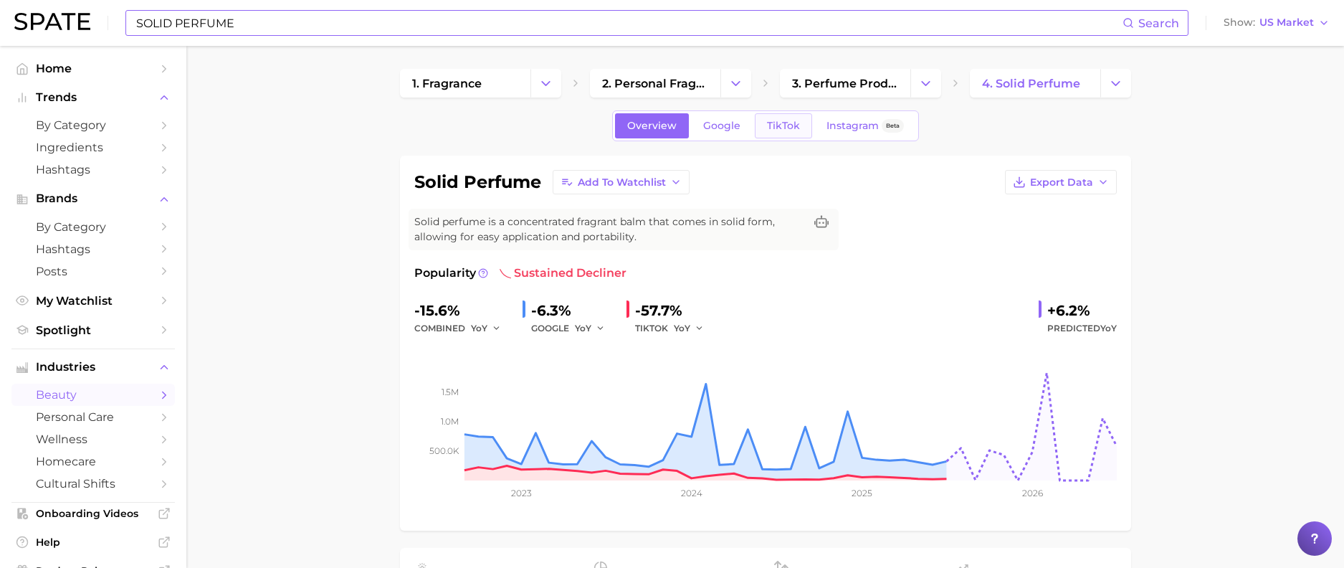
click at [761, 125] on link "TikTok" at bounding box center [783, 125] width 57 height 25
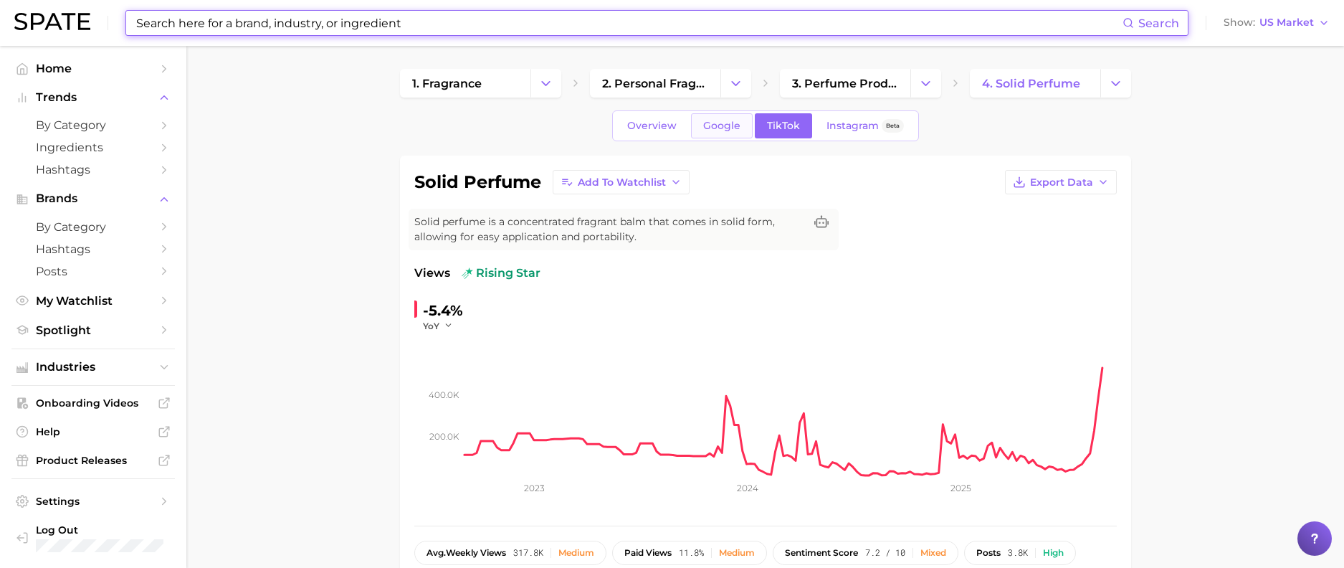
click at [705, 126] on span "Google" at bounding box center [721, 126] width 37 height 12
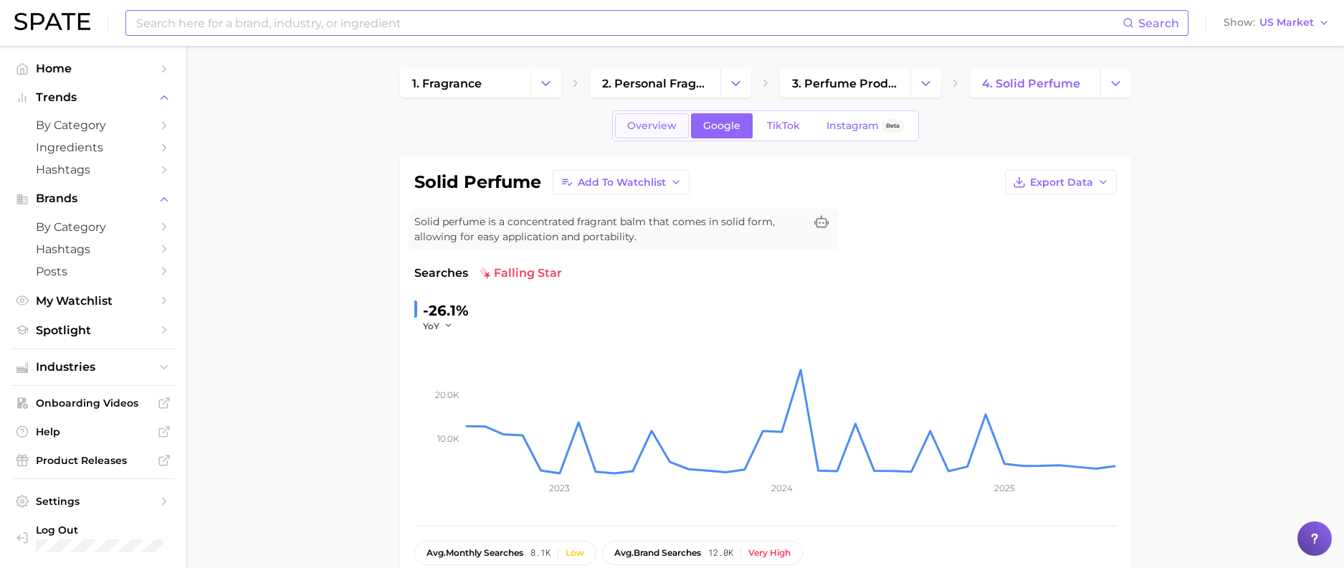
click at [653, 125] on span "Overview" at bounding box center [651, 126] width 49 height 12
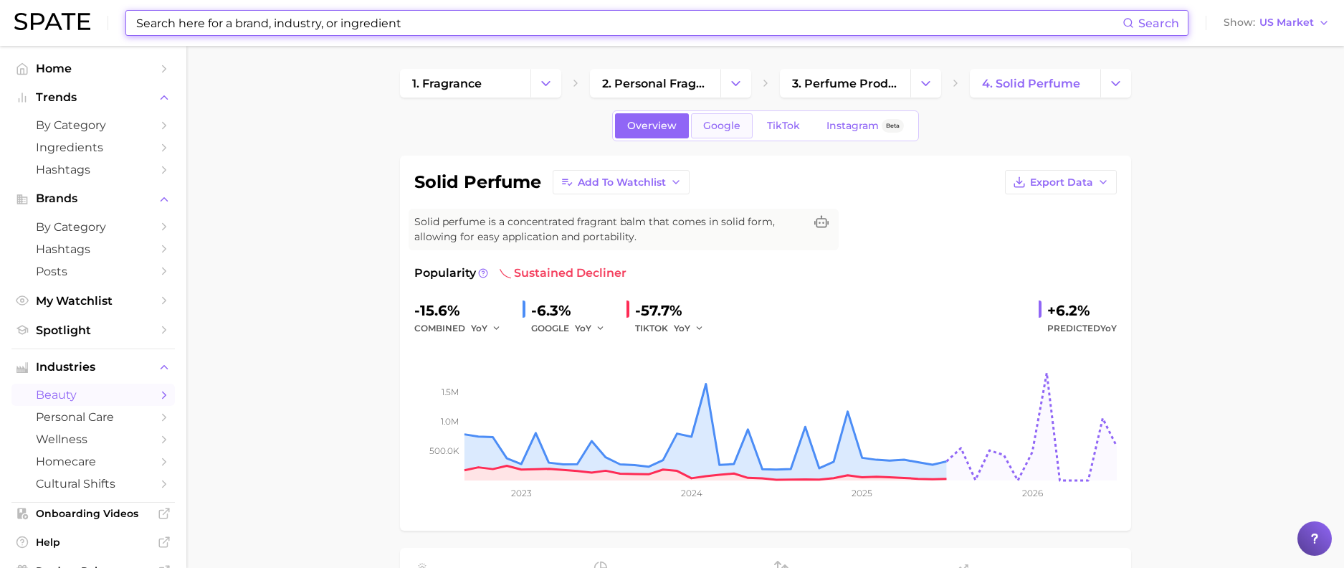
click at [729, 126] on span "Google" at bounding box center [721, 126] width 37 height 12
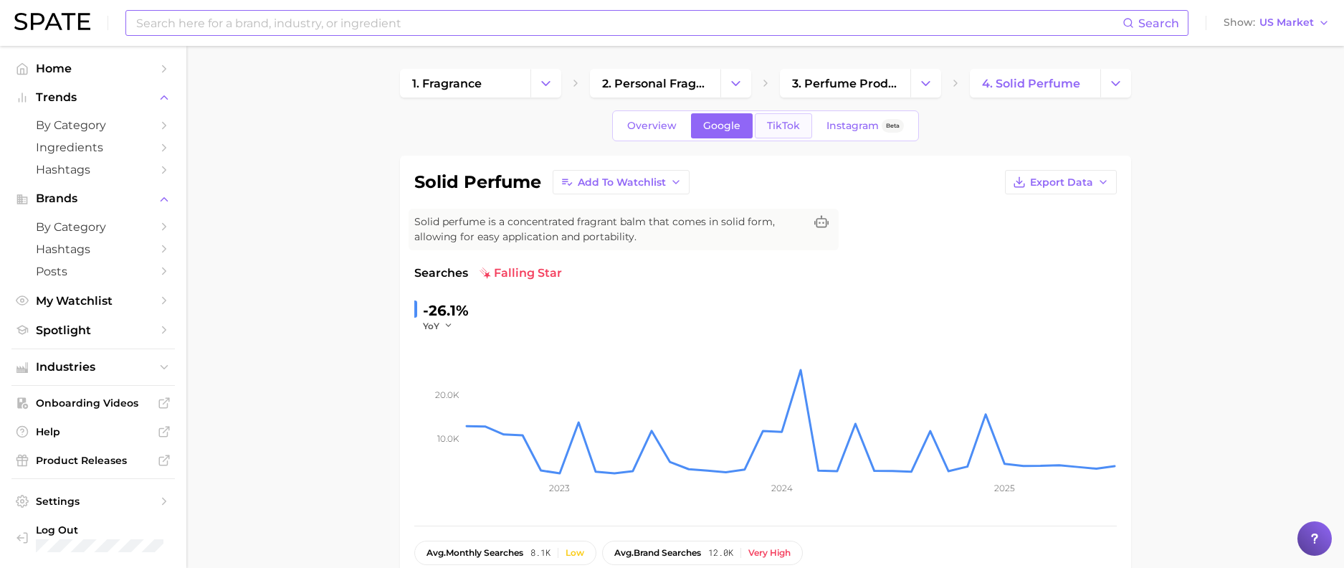
click at [791, 123] on span "TikTok" at bounding box center [783, 126] width 33 height 12
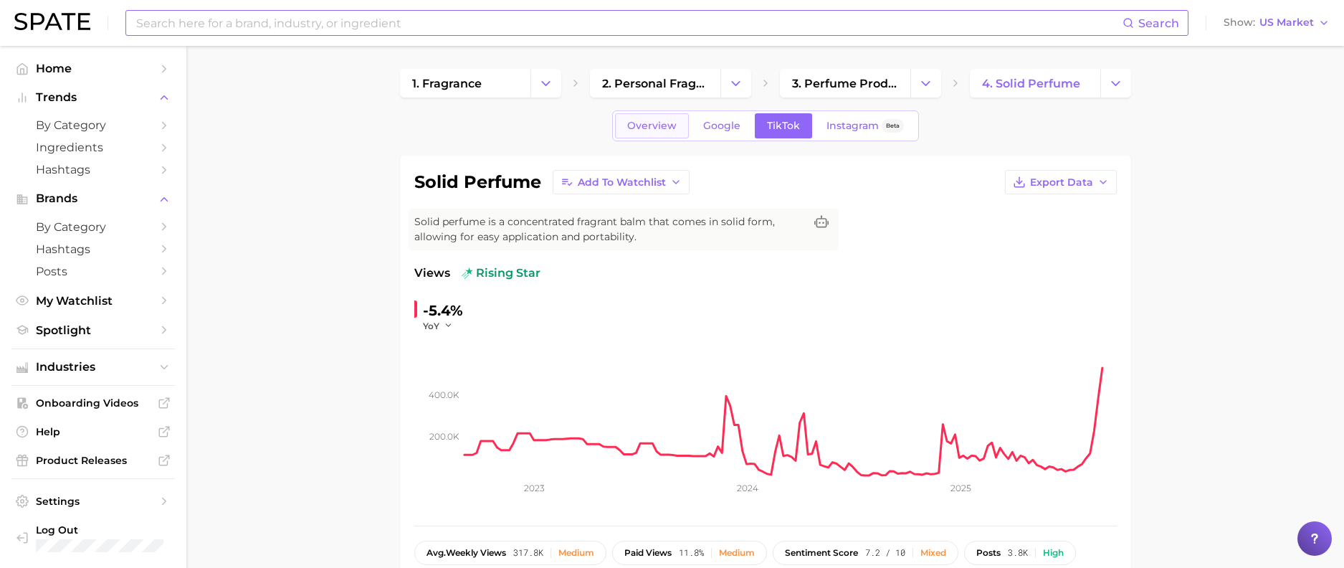
click at [650, 124] on span "Overview" at bounding box center [651, 126] width 49 height 12
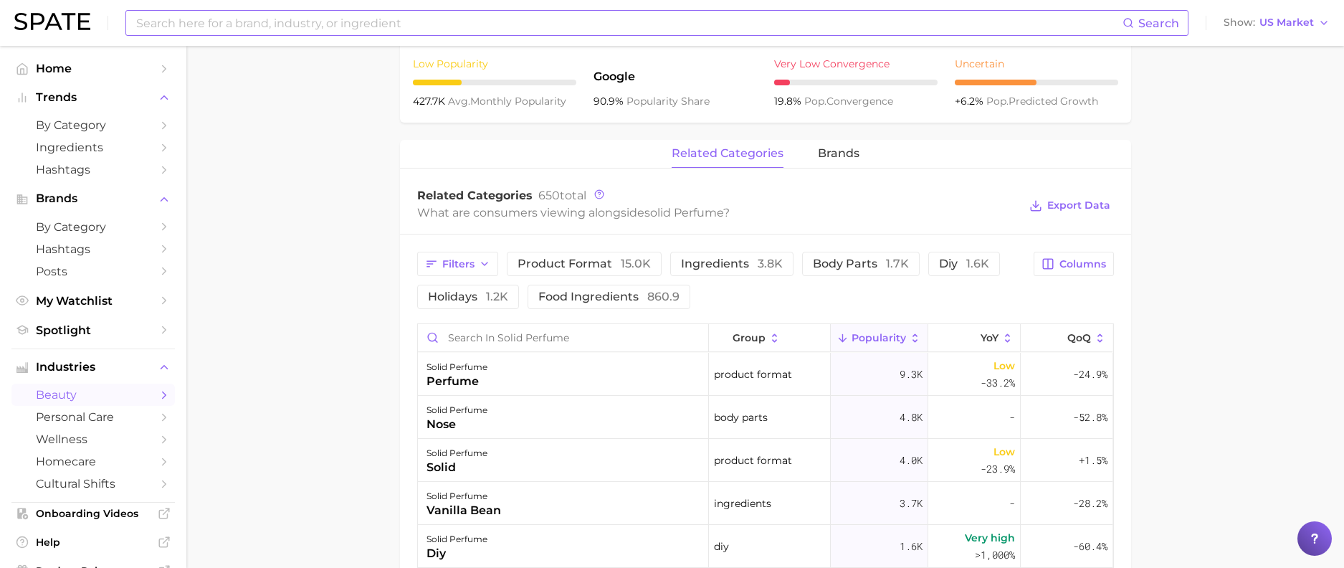
scroll to position [574, 0]
click at [831, 157] on span "brands" at bounding box center [839, 152] width 42 height 13
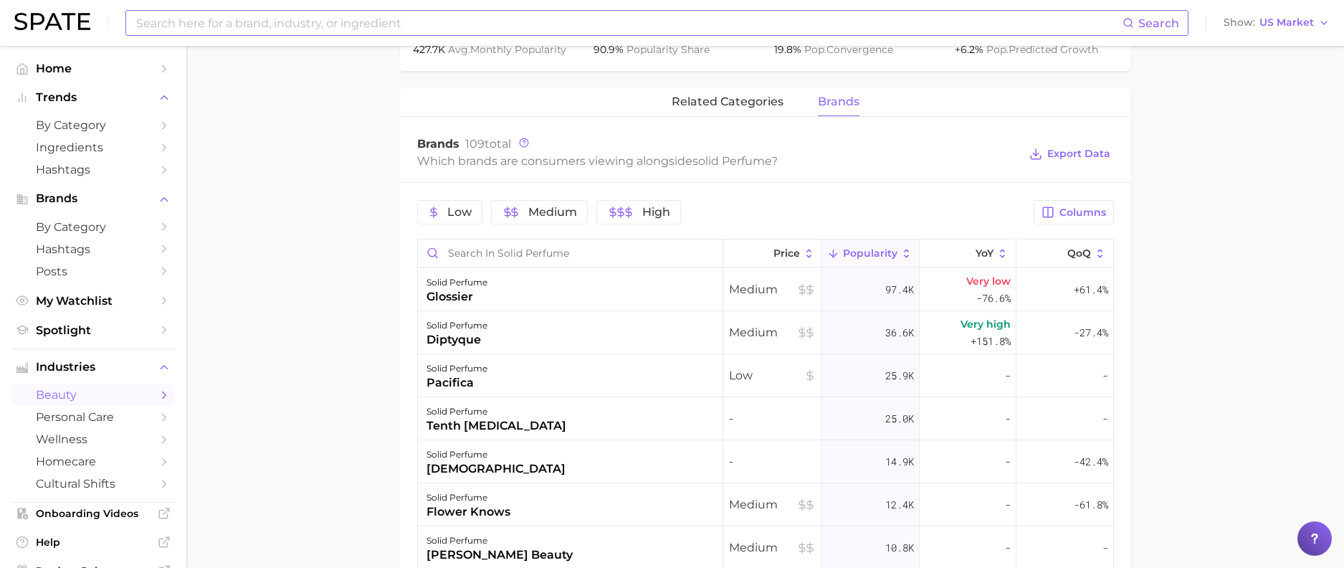
scroll to position [645, 0]
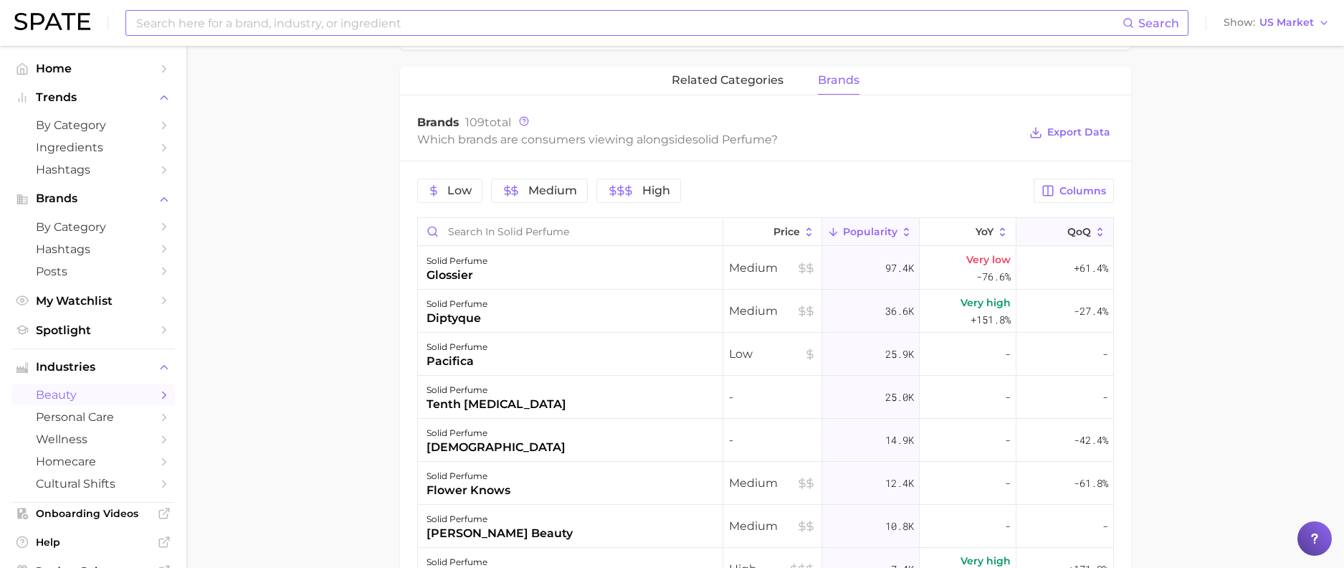
click at [1069, 226] on span "QoQ" at bounding box center [1079, 231] width 24 height 11
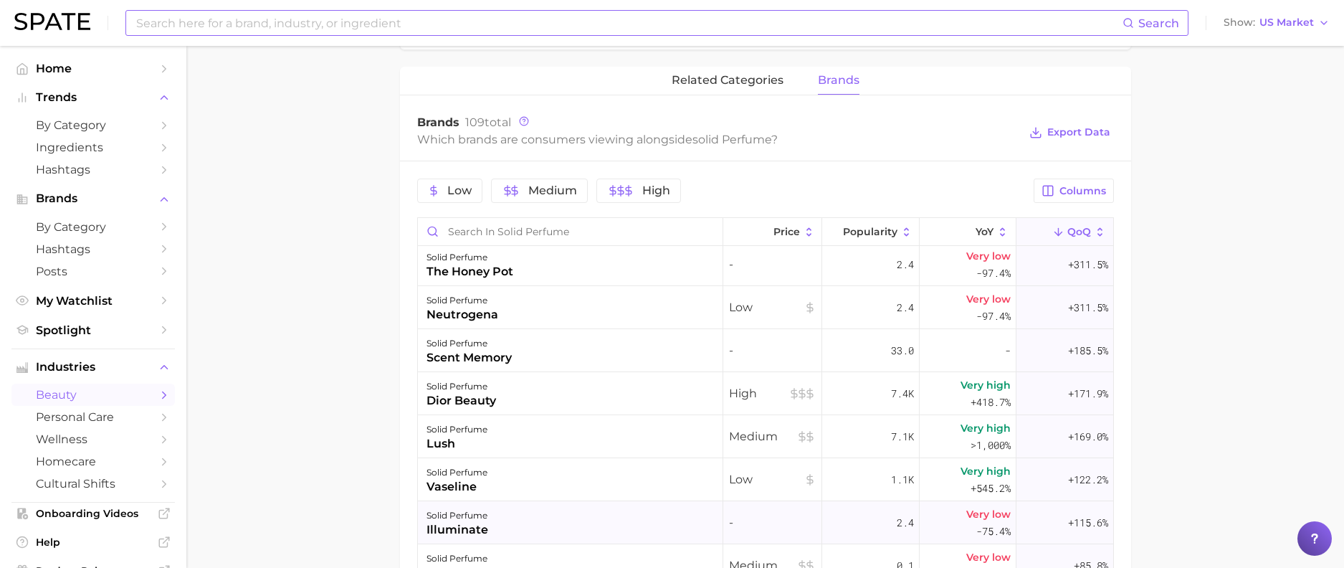
scroll to position [502, 0]
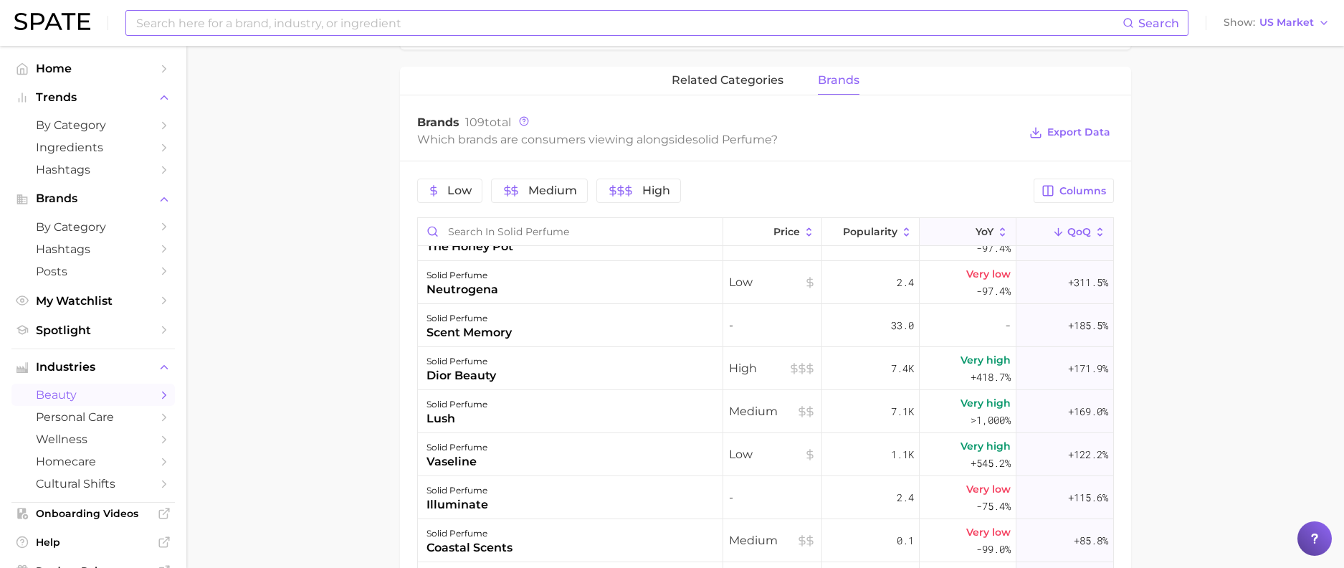
click at [996, 237] on icon at bounding box center [1002, 232] width 13 height 13
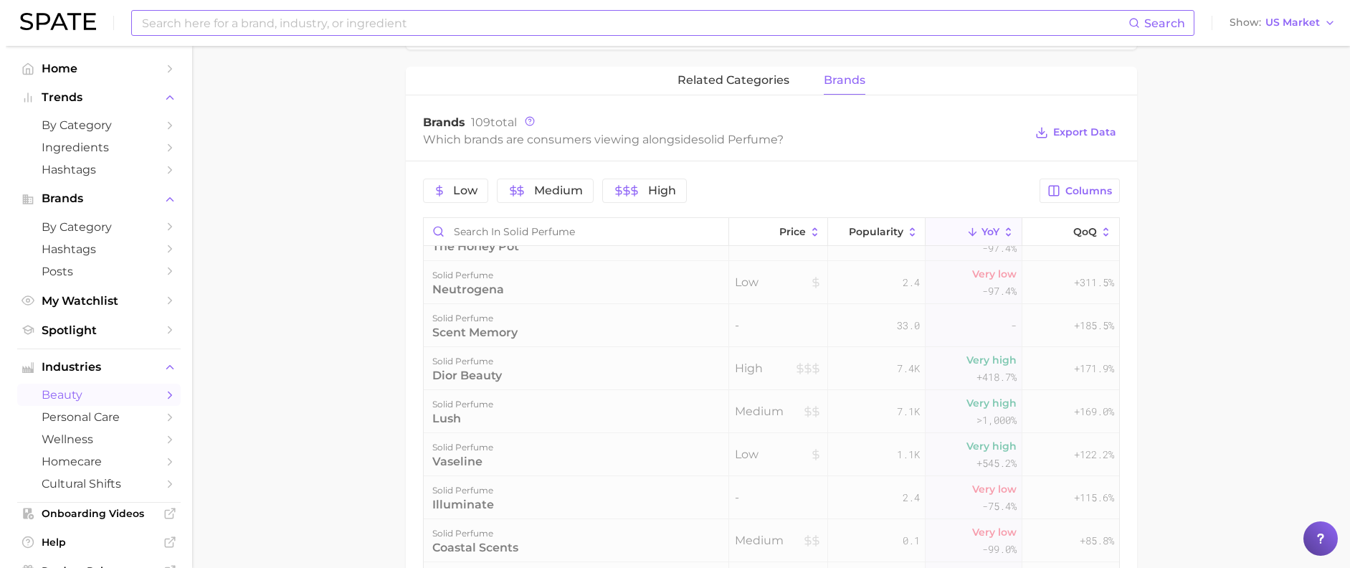
scroll to position [0, 0]
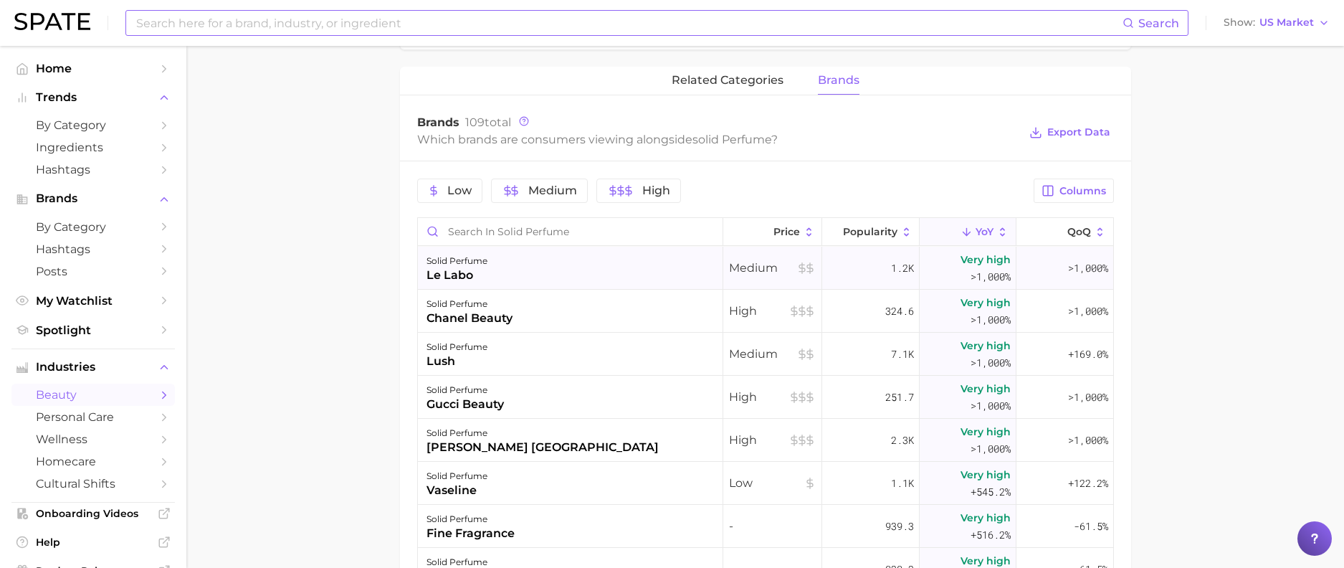
click at [477, 272] on div "le labo" at bounding box center [457, 275] width 61 height 17
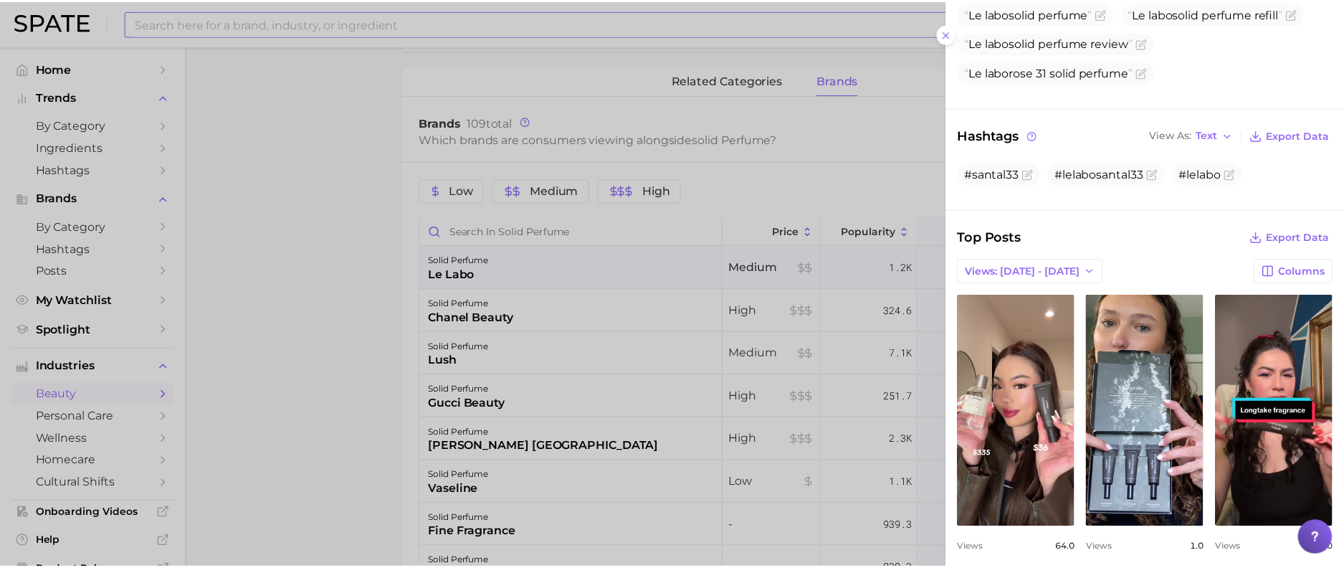
scroll to position [204, 0]
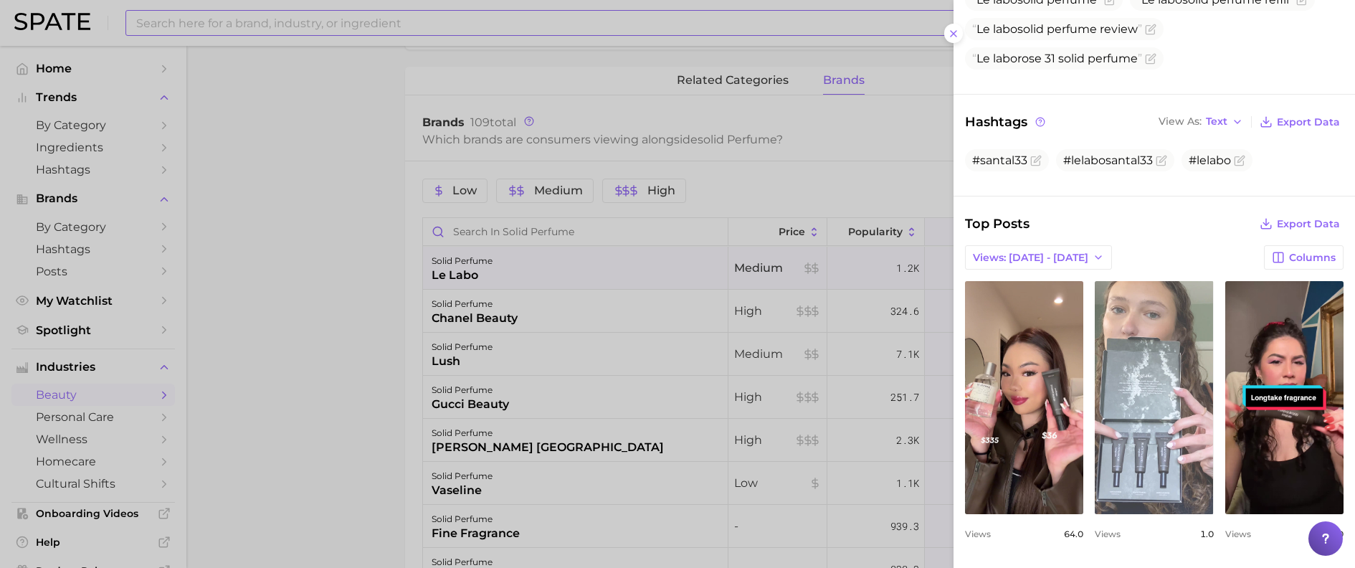
click at [1161, 361] on link "view post on TikTok" at bounding box center [1154, 397] width 118 height 233
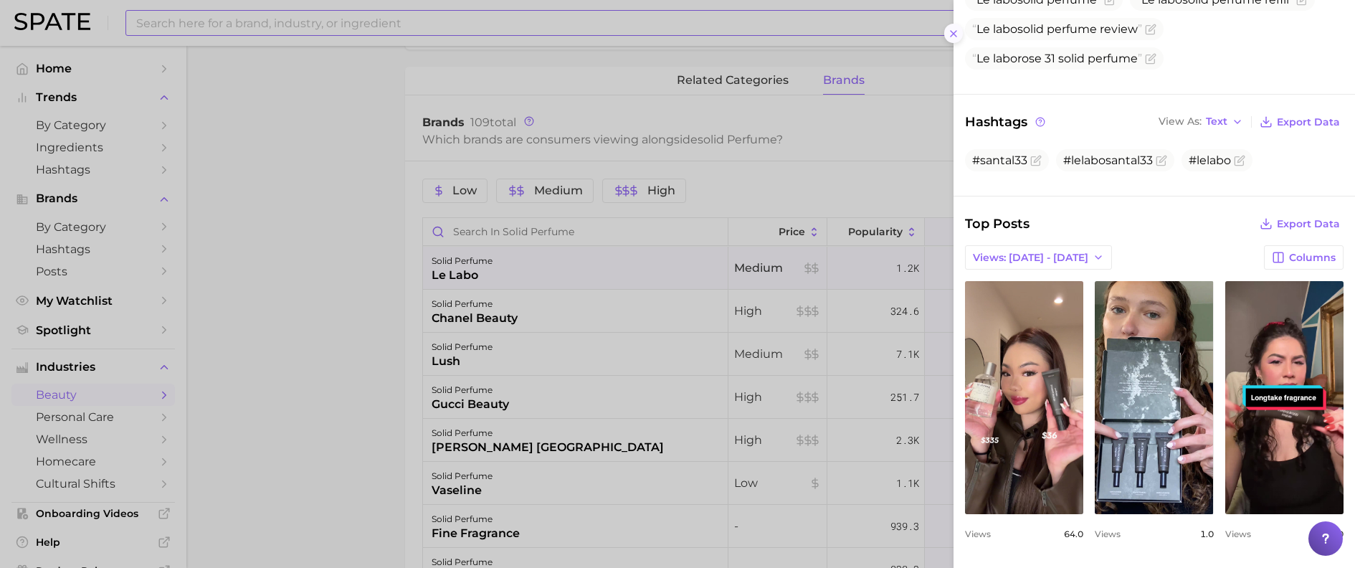
click at [954, 37] on icon at bounding box center [953, 33] width 11 height 11
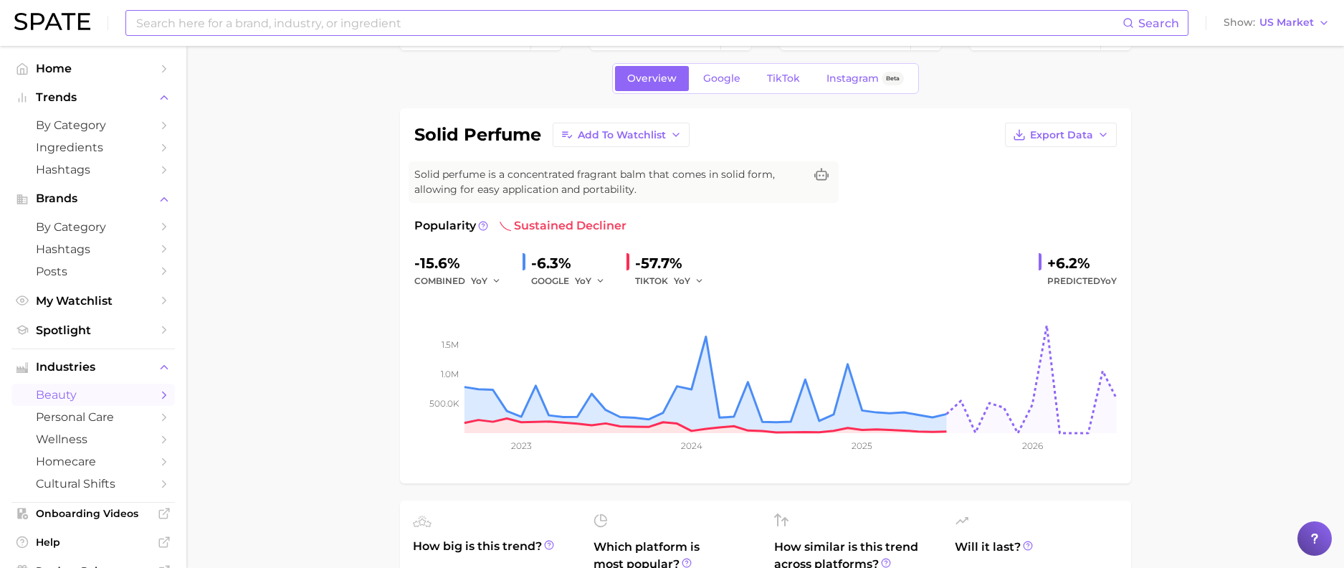
scroll to position [0, 0]
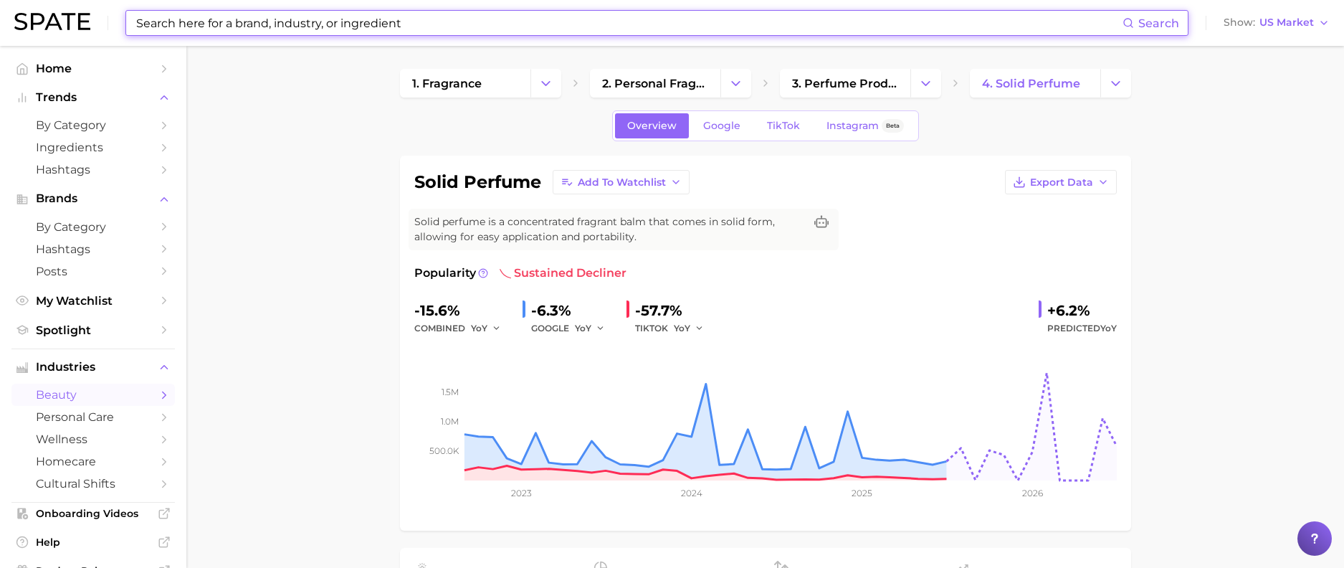
click at [464, 19] on input at bounding box center [629, 23] width 988 height 24
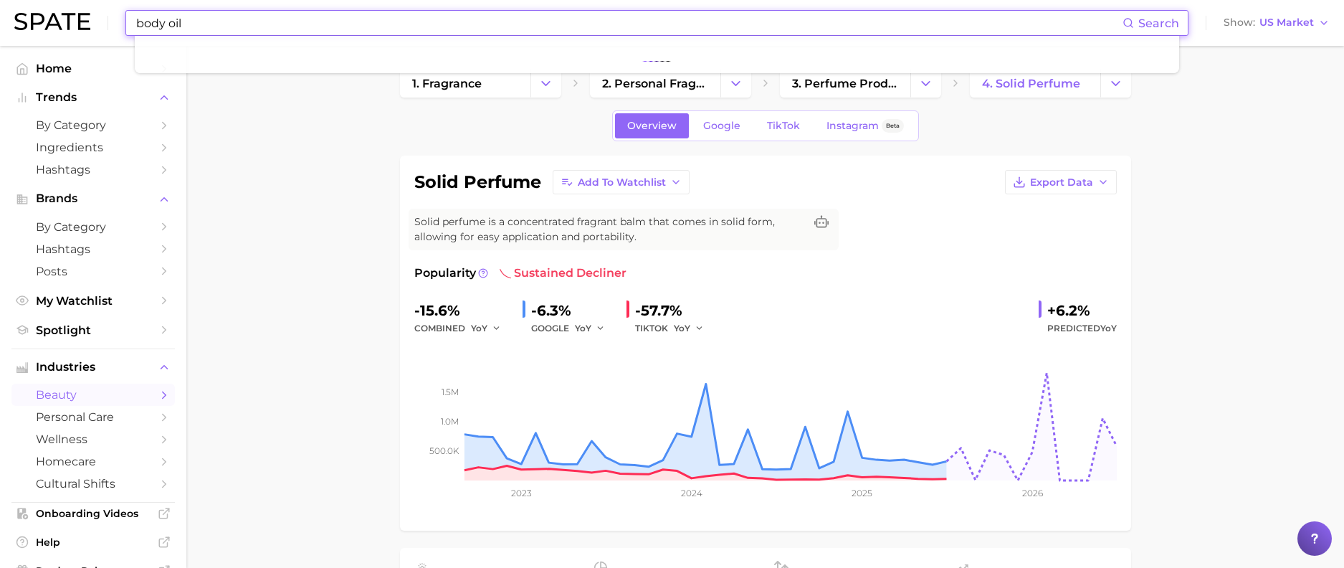
type input "body oil"
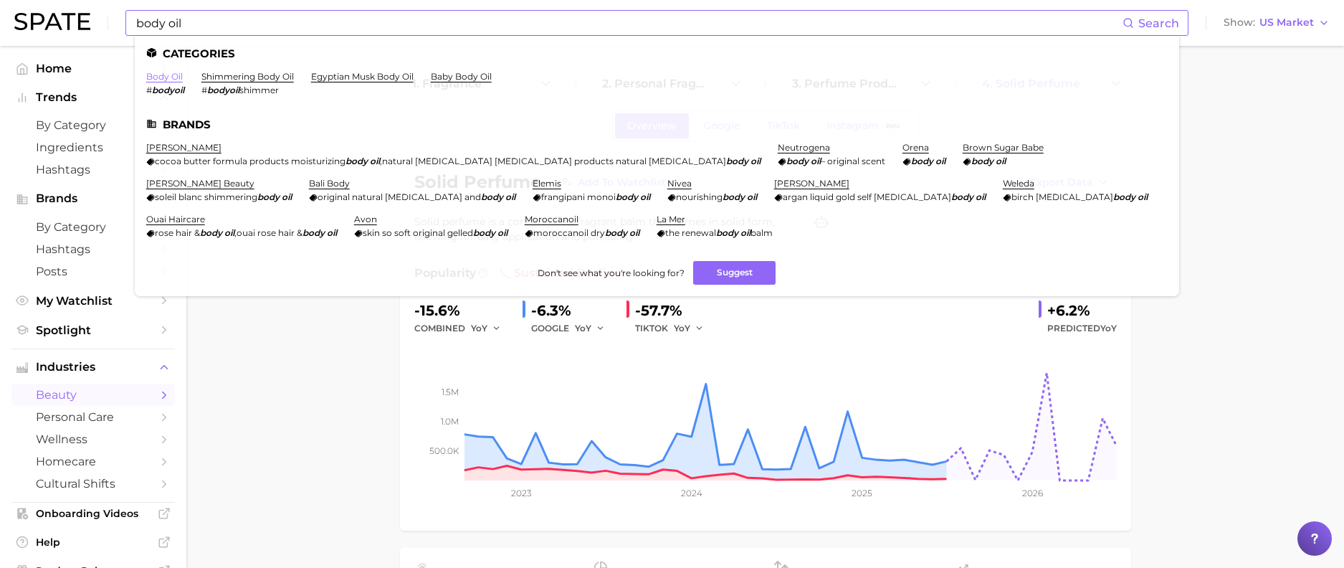
click at [163, 72] on link "body oil" at bounding box center [164, 76] width 37 height 11
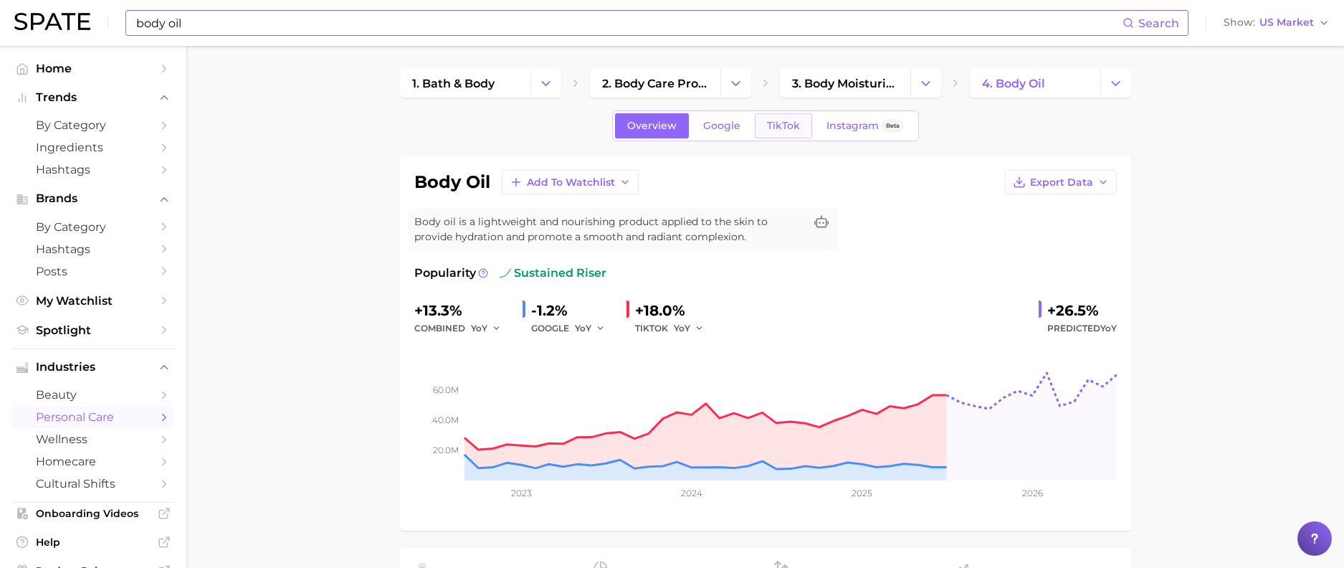
click at [781, 132] on link "TikTok" at bounding box center [783, 125] width 57 height 25
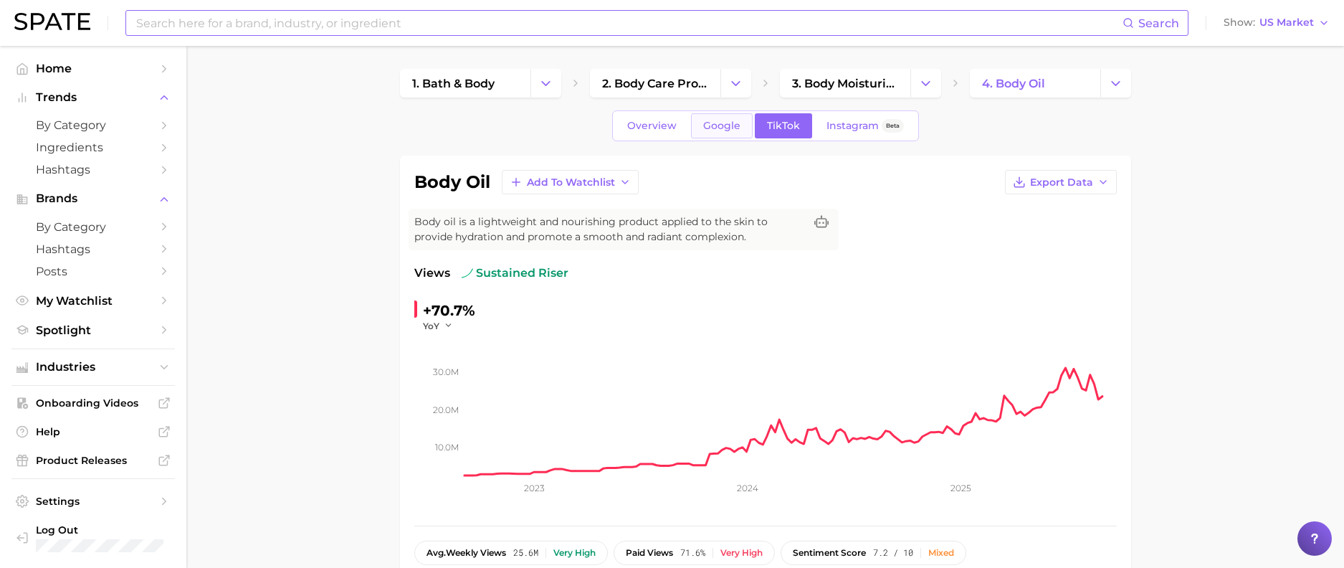
click at [715, 132] on link "Google" at bounding box center [722, 125] width 62 height 25
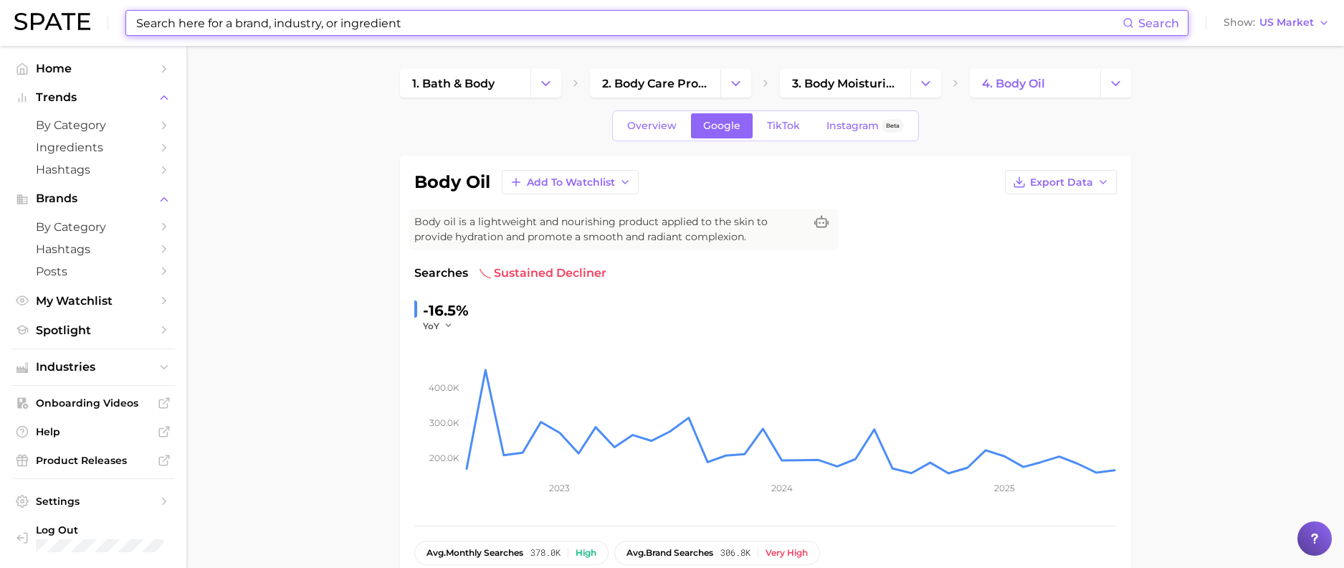
click at [396, 27] on input at bounding box center [629, 23] width 988 height 24
drag, startPoint x: 412, startPoint y: 23, endPoint x: 187, endPoint y: 23, distance: 225.1
click at [187, 23] on input at bounding box center [629, 23] width 988 height 24
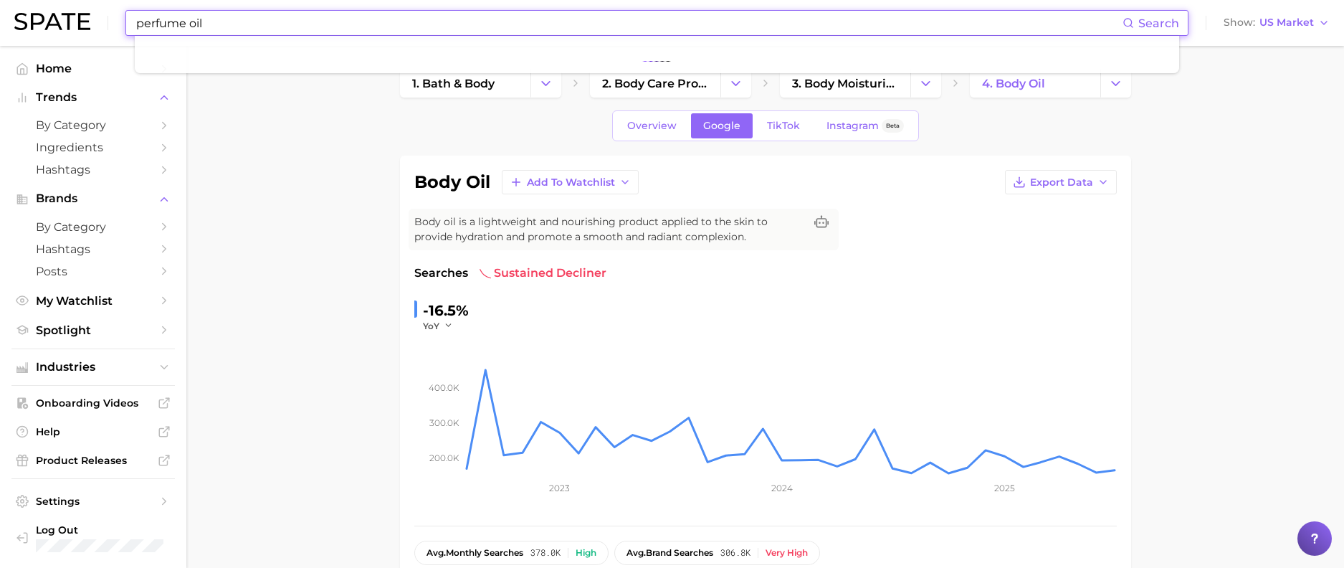
type input "perfume oil"
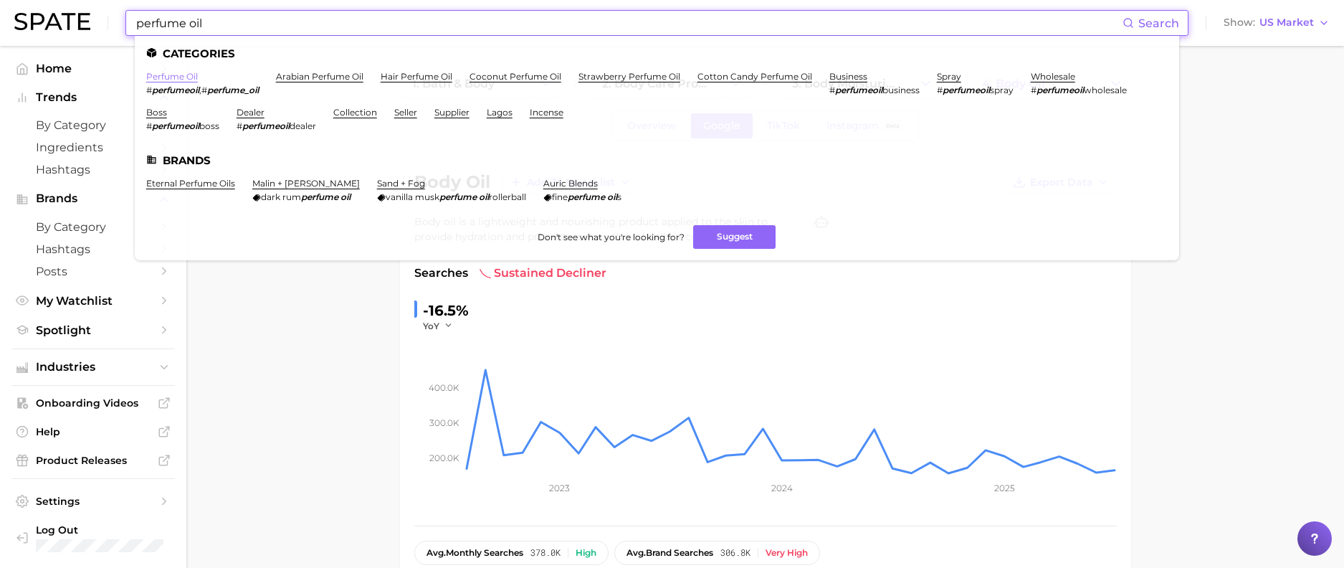
click at [166, 73] on link "perfume oil" at bounding box center [172, 76] width 52 height 11
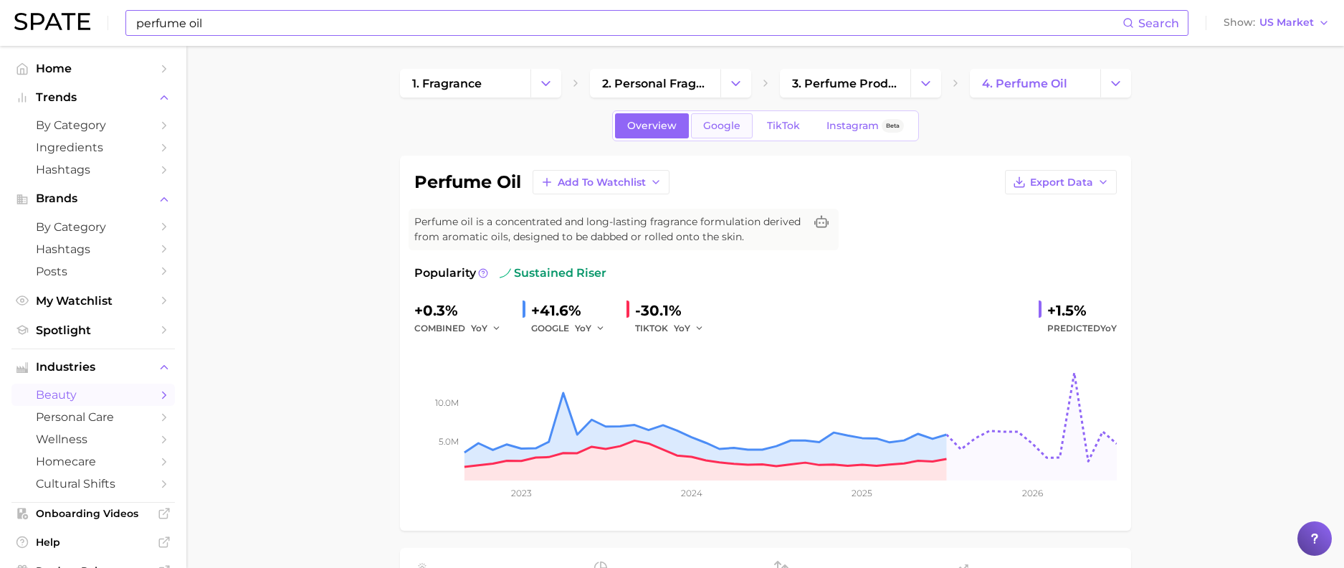
click at [721, 125] on span "Google" at bounding box center [721, 126] width 37 height 12
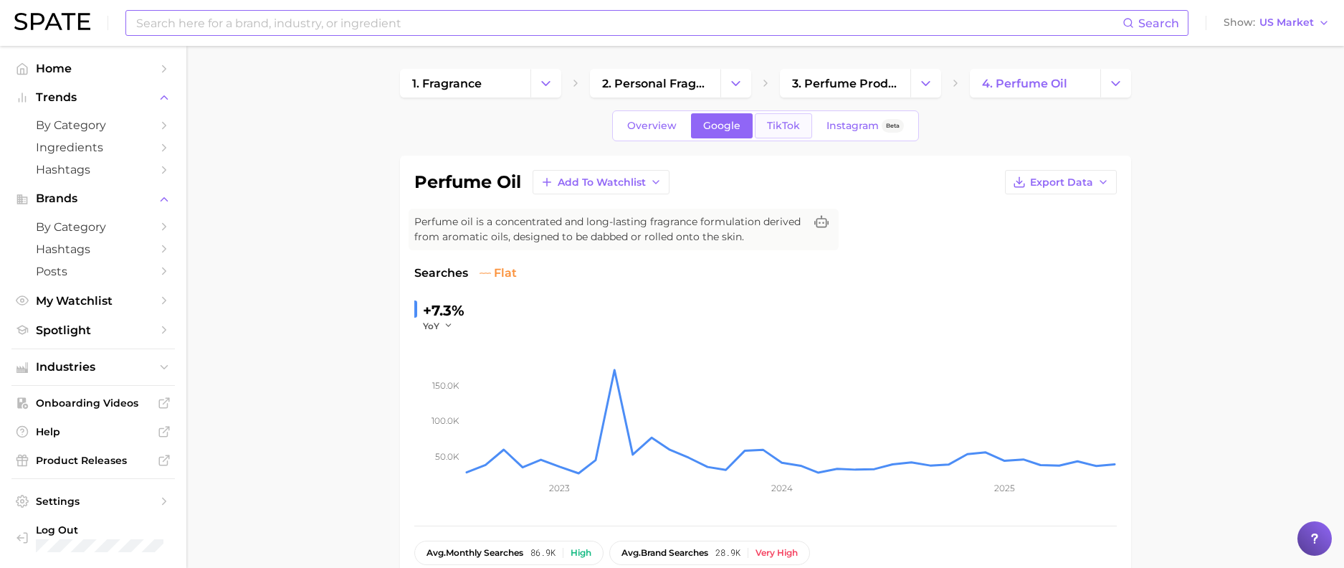
click at [792, 123] on span "TikTok" at bounding box center [783, 126] width 33 height 12
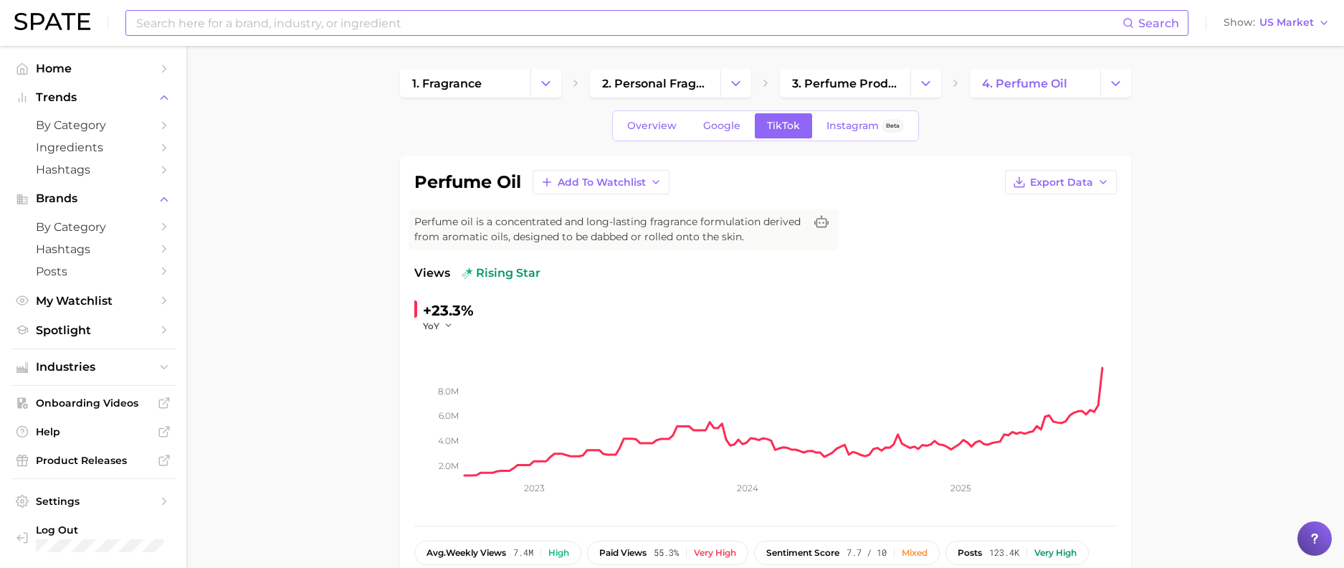
drag, startPoint x: 1299, startPoint y: 284, endPoint x: 1258, endPoint y: 283, distance: 40.9
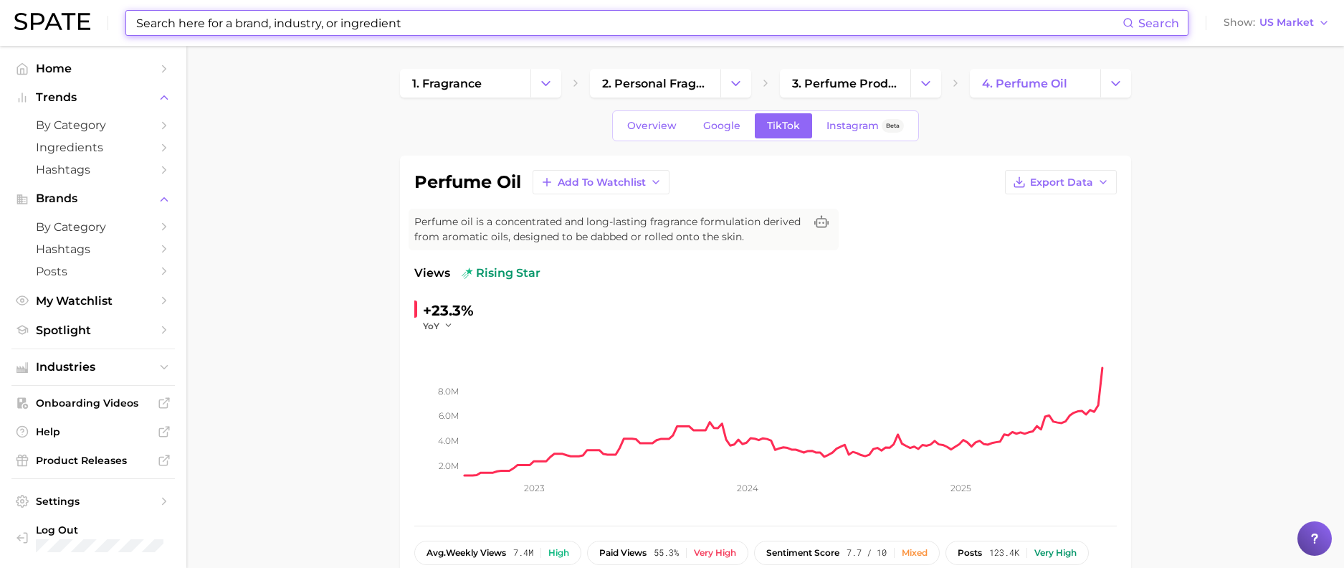
click at [525, 22] on input at bounding box center [629, 23] width 988 height 24
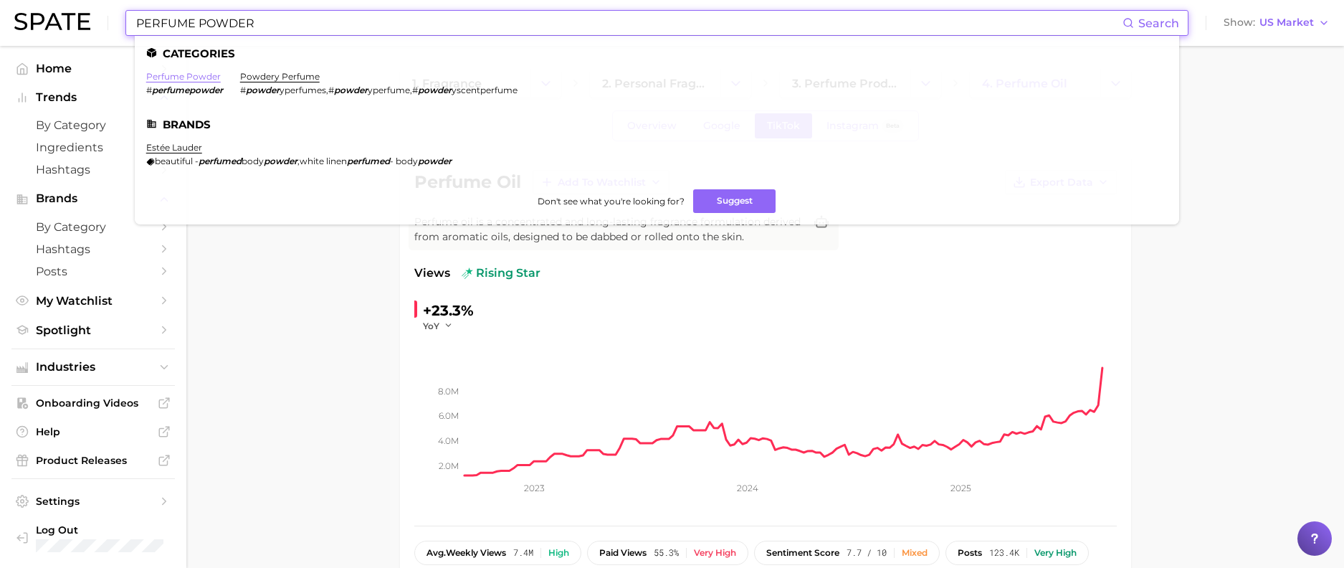
type input "PERFUME POWDER"
click at [199, 75] on link "perfume powder" at bounding box center [183, 76] width 75 height 11
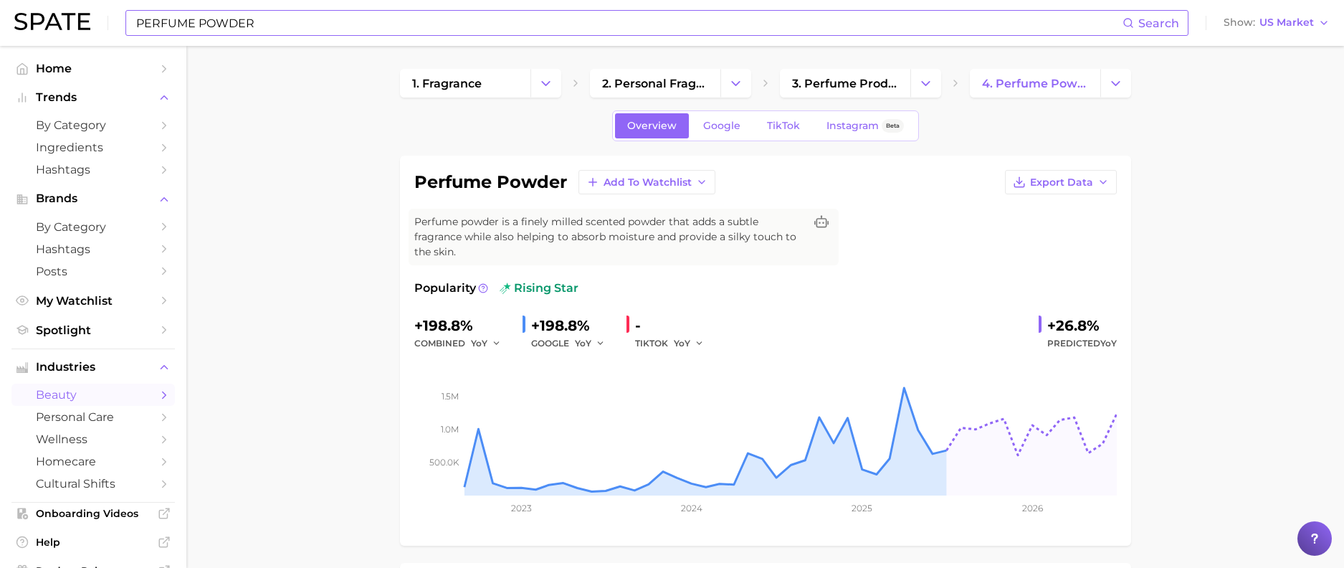
scroll to position [2, 0]
click at [762, 128] on link "TikTok" at bounding box center [783, 123] width 57 height 25
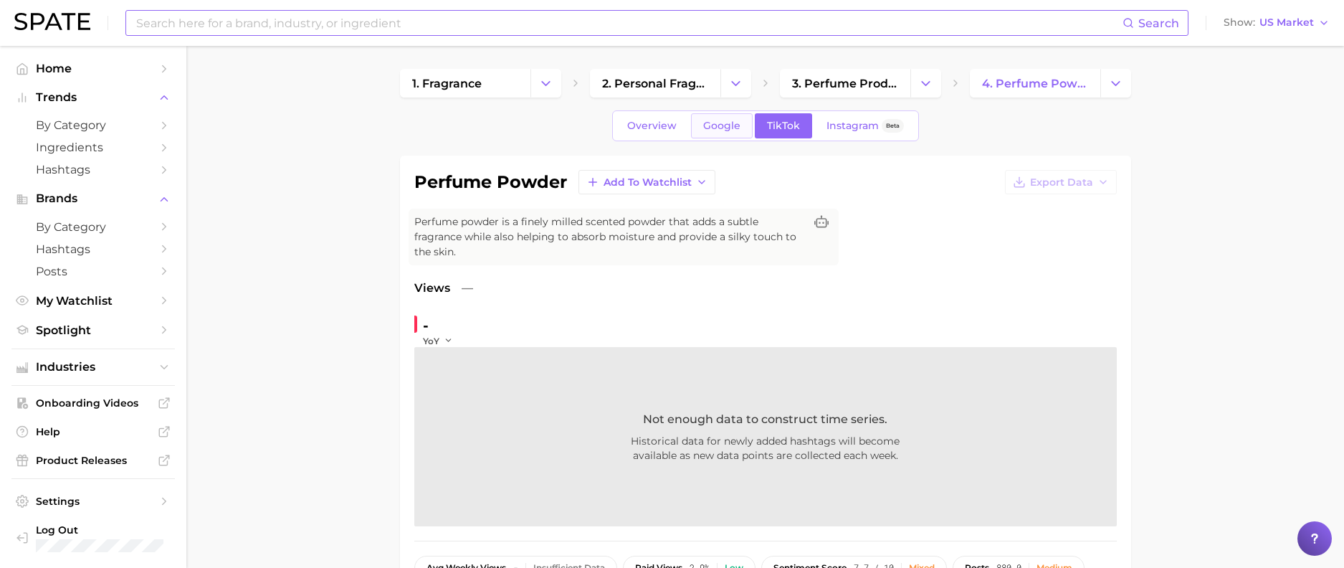
click at [718, 130] on span "Google" at bounding box center [721, 126] width 37 height 12
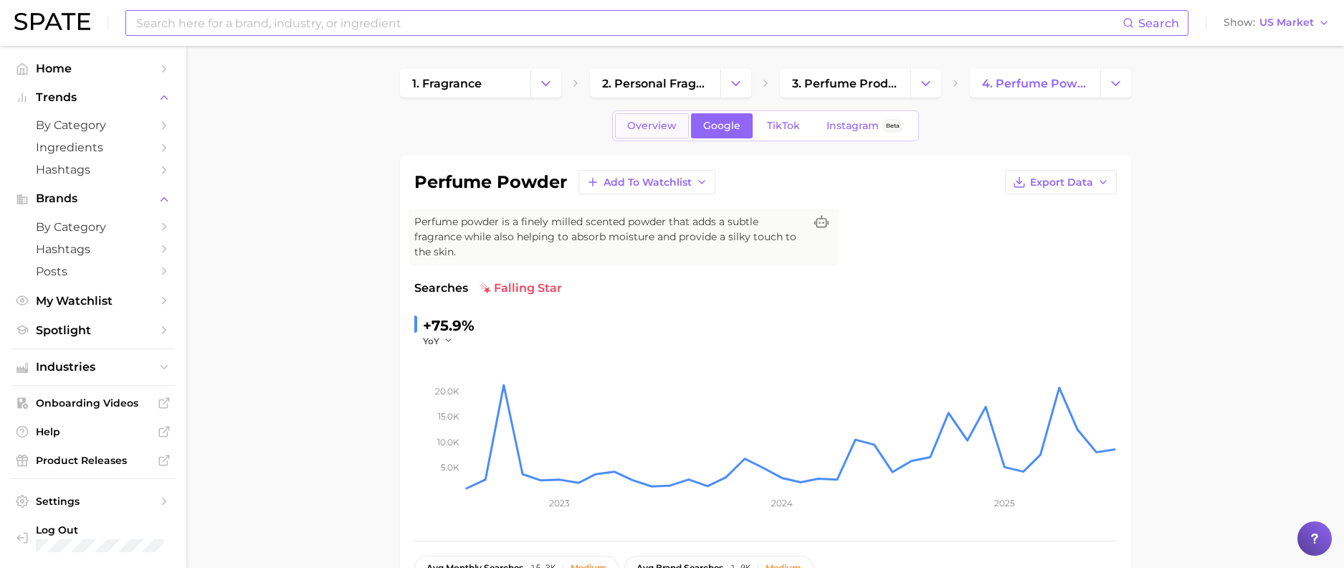
click at [668, 131] on span "Overview" at bounding box center [651, 126] width 49 height 12
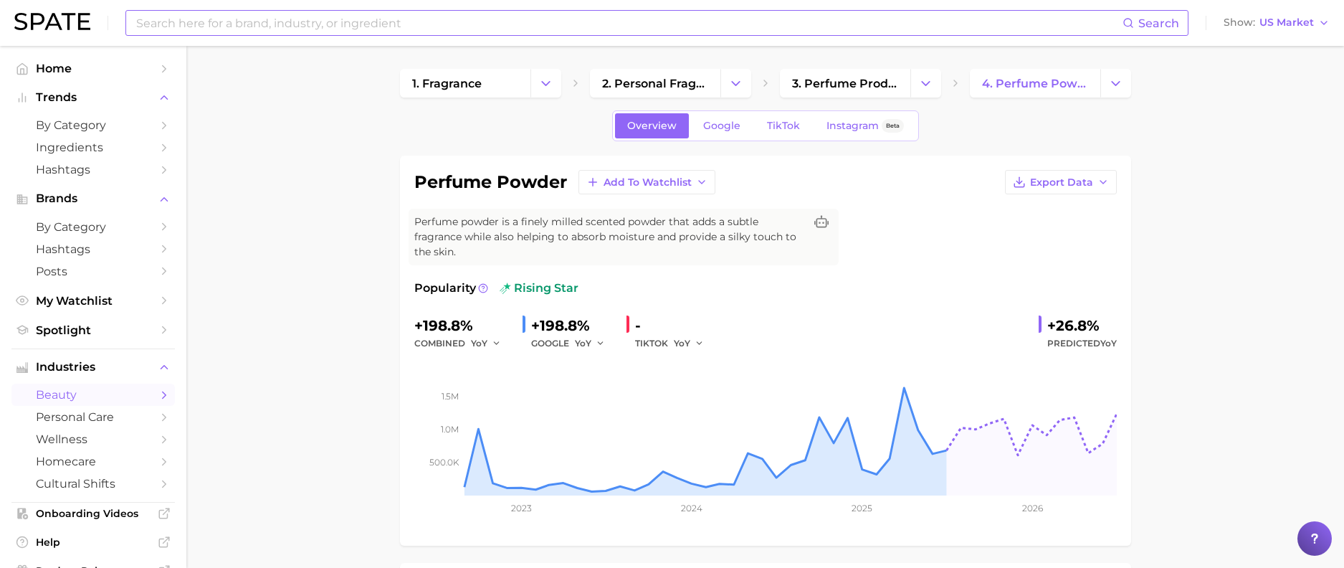
click at [228, 25] on input at bounding box center [629, 23] width 988 height 24
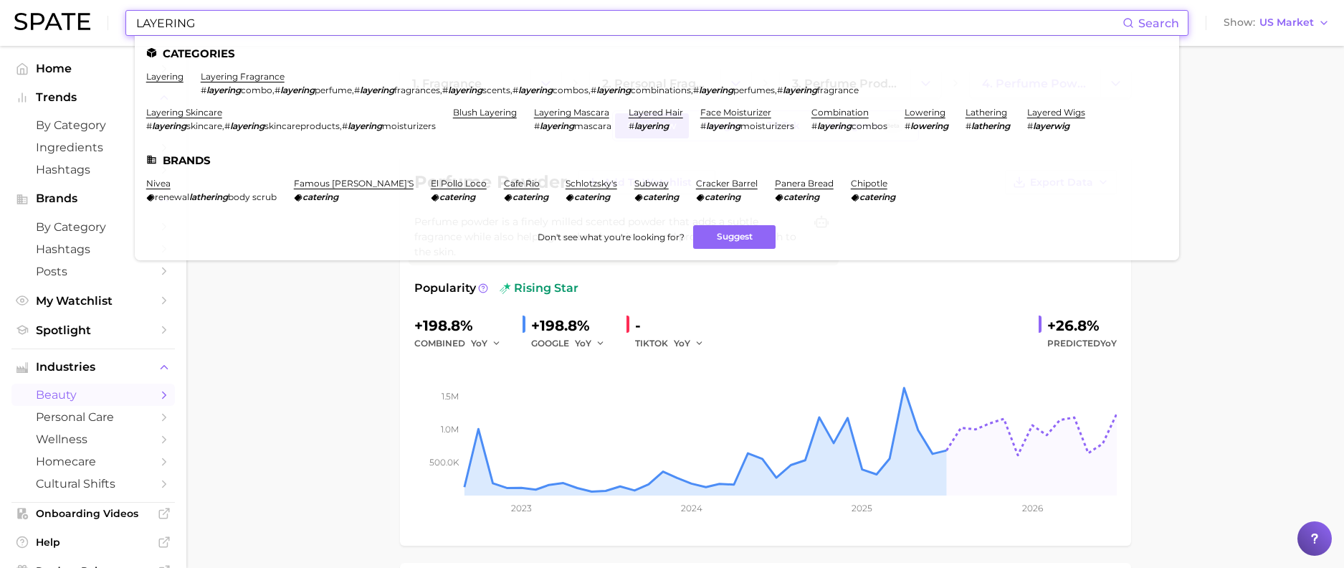
type input "LAYERING"
click at [273, 80] on link "layering fragrance" at bounding box center [243, 76] width 84 height 11
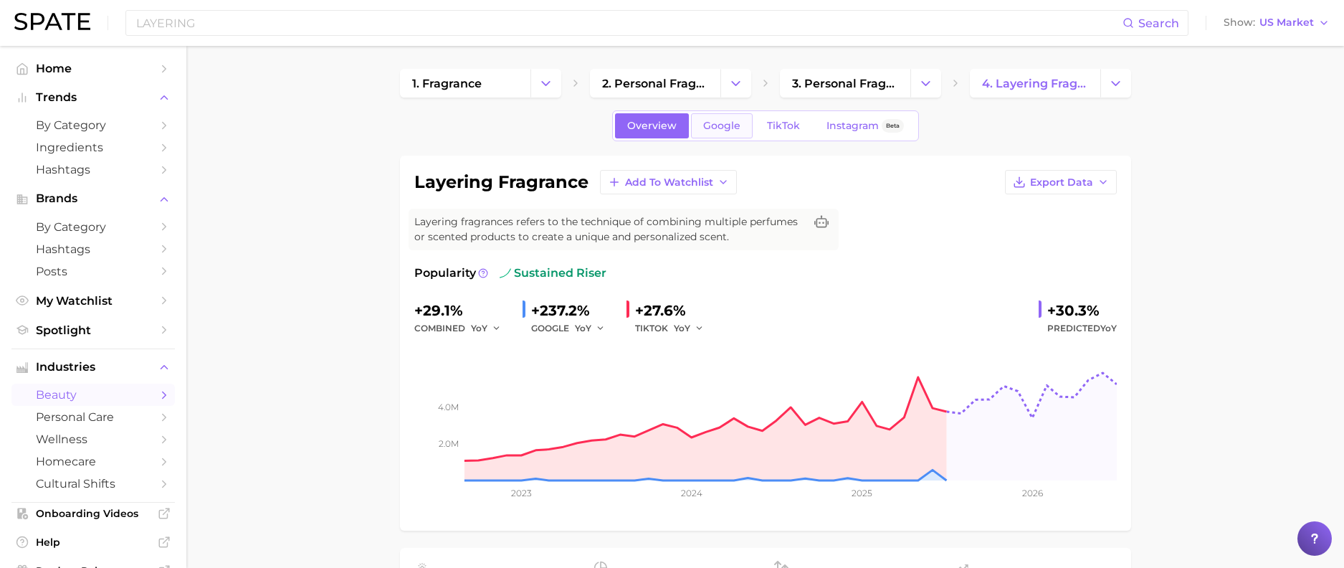
click at [728, 126] on span "Google" at bounding box center [721, 126] width 37 height 12
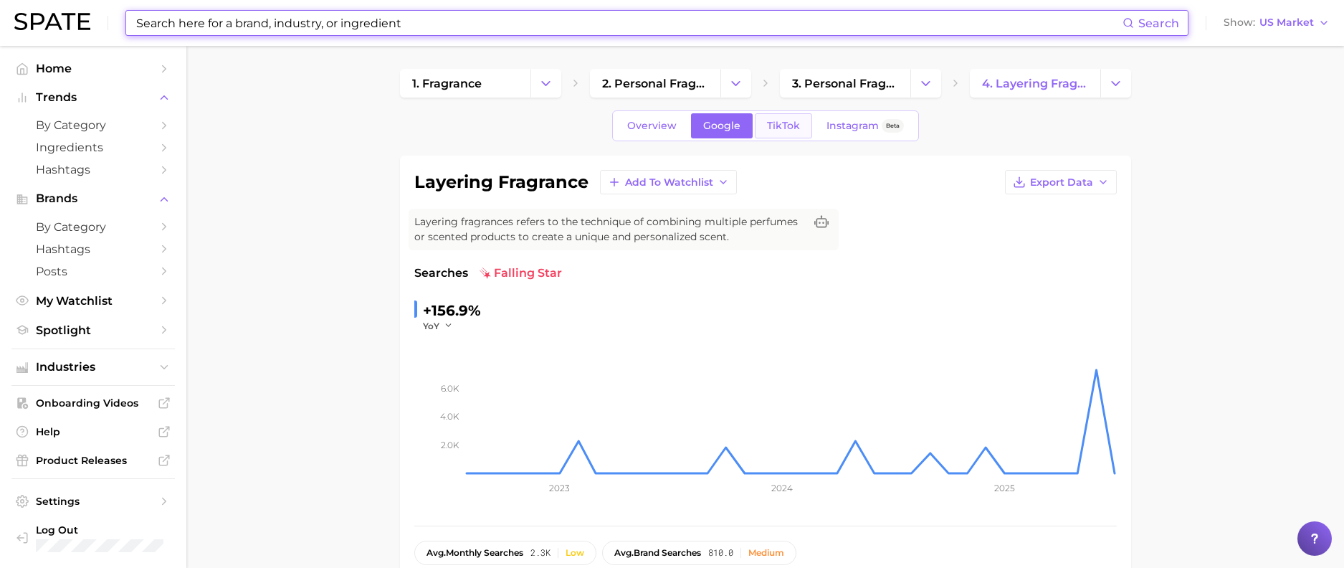
click at [776, 122] on span "TikTok" at bounding box center [783, 126] width 33 height 12
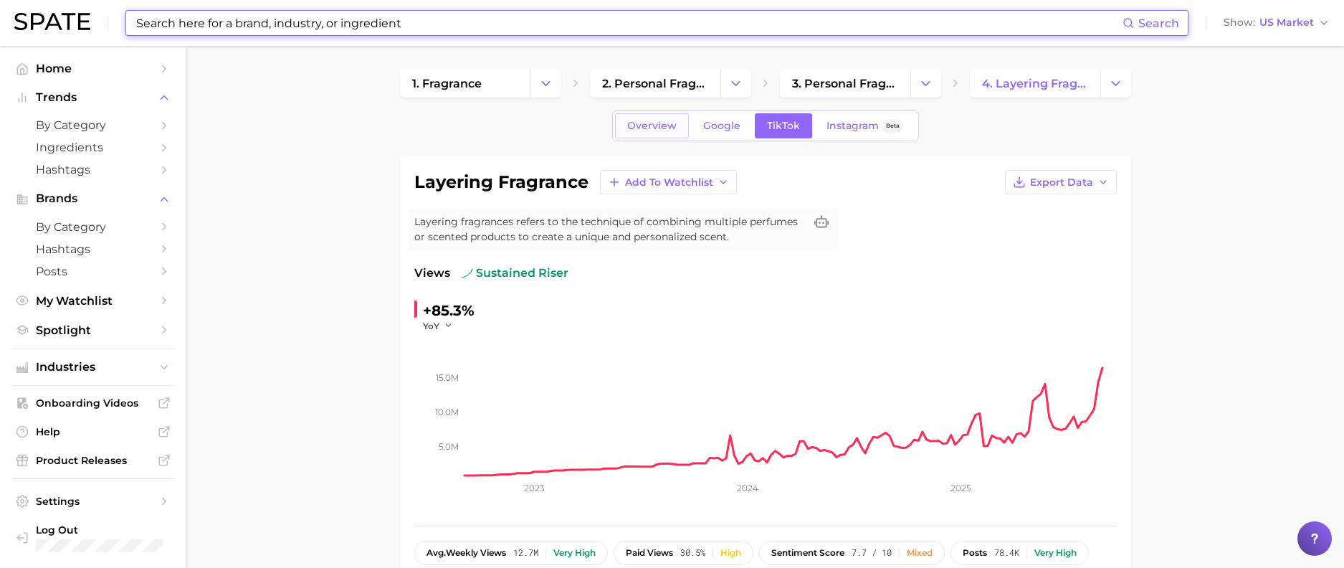
click at [646, 124] on span "Overview" at bounding box center [651, 126] width 49 height 12
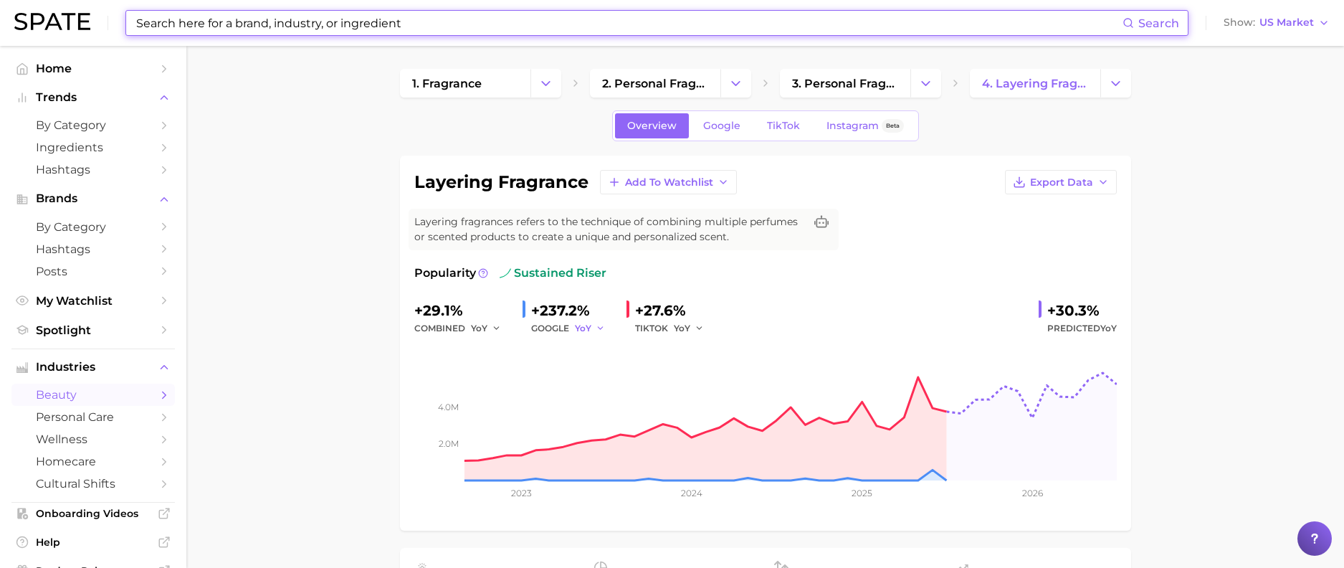
click at [600, 328] on icon "button" at bounding box center [601, 328] width 10 height 10
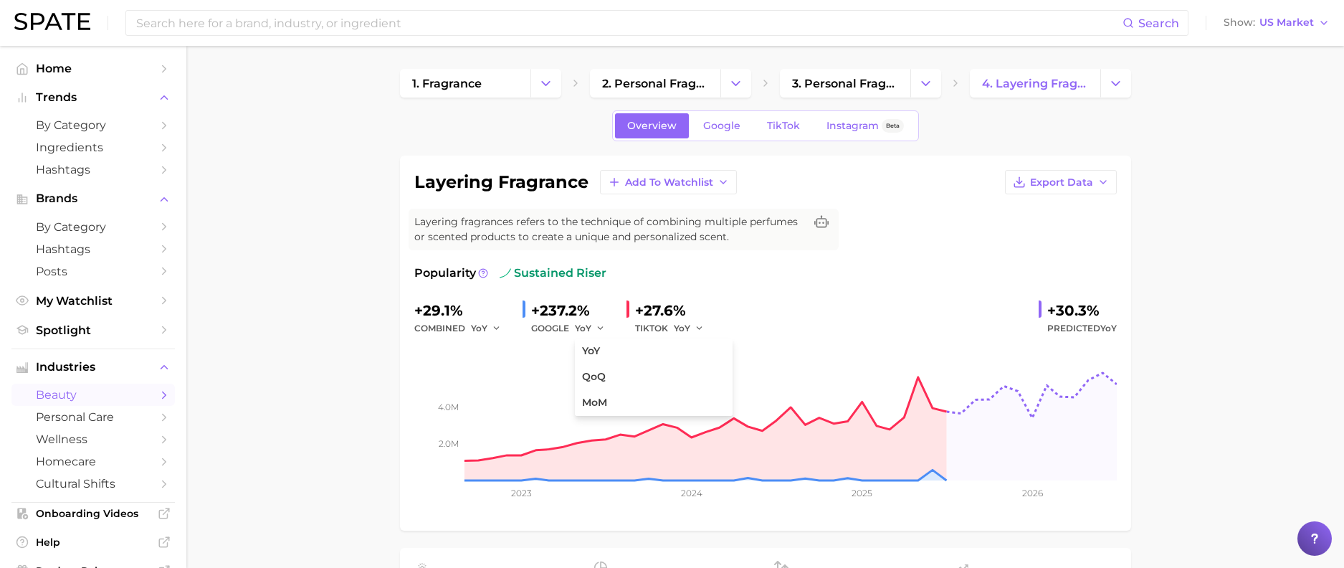
drag, startPoint x: 1309, startPoint y: 274, endPoint x: 1265, endPoint y: 280, distance: 44.8
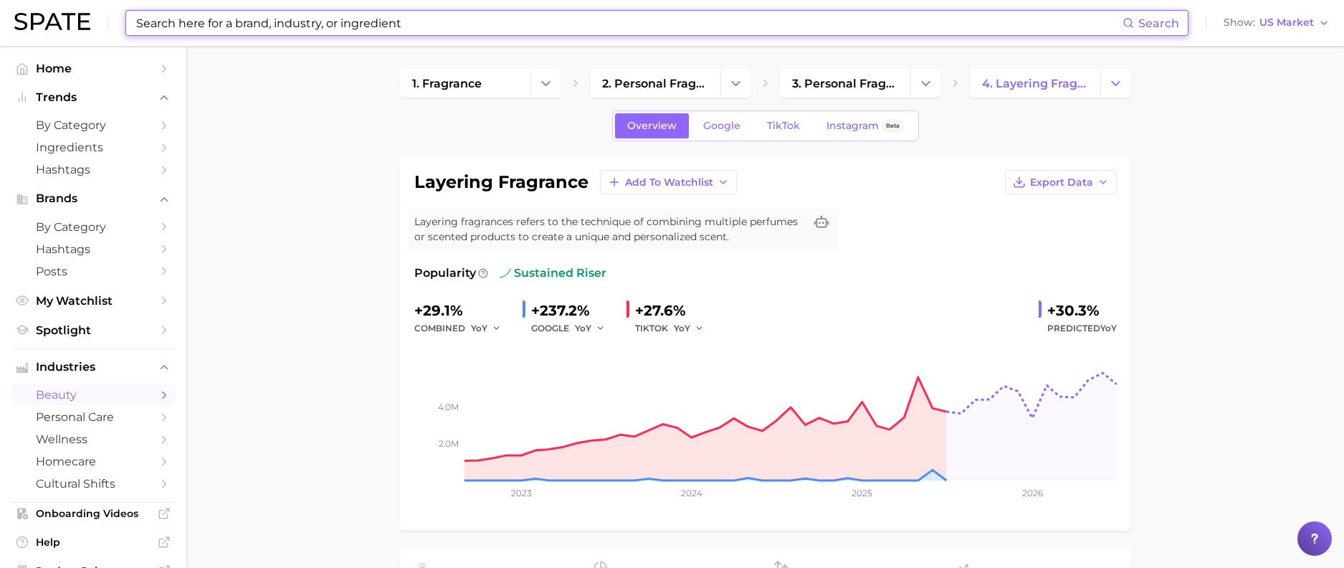
click at [339, 24] on input at bounding box center [629, 23] width 988 height 24
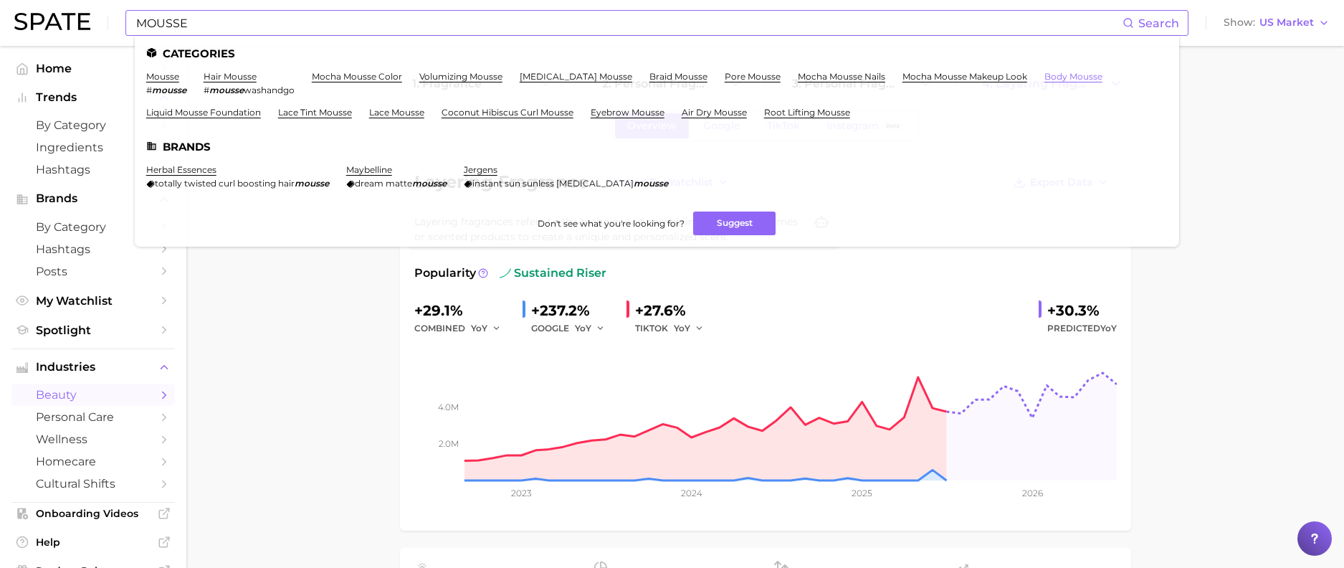
click at [1044, 77] on link "body mousse" at bounding box center [1073, 76] width 58 height 11
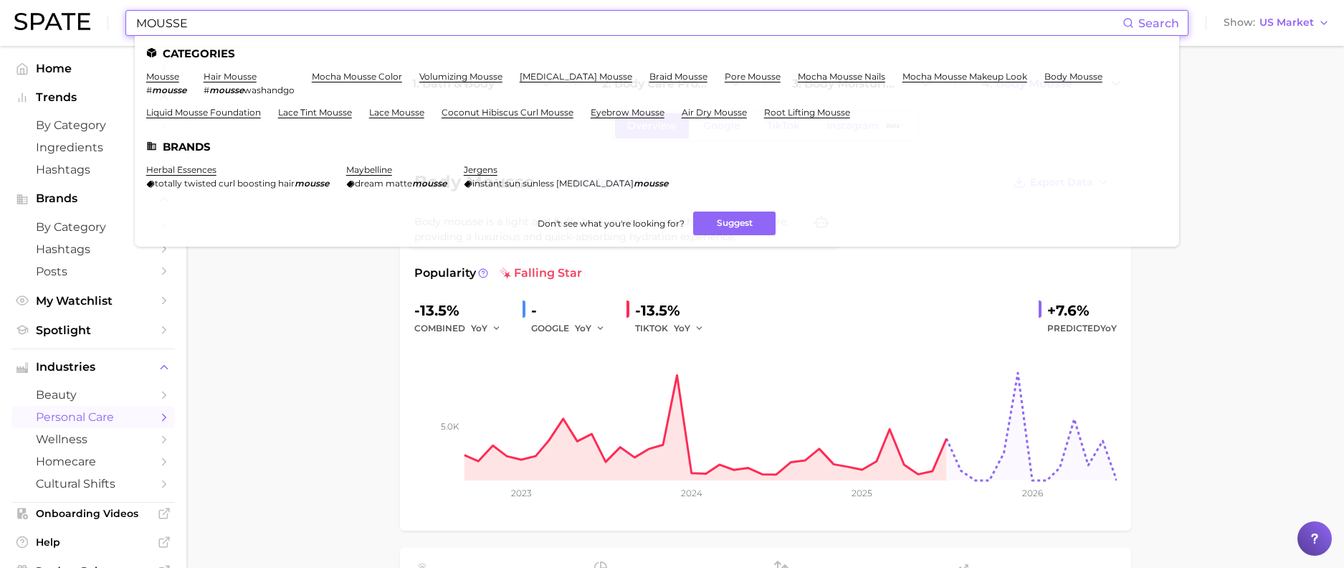
drag, startPoint x: 232, startPoint y: 19, endPoint x: 119, endPoint y: 41, distance: 115.4
click at [119, 41] on div "MOUSSE Search Categories mousse # mousse hair mousse # mousse washandgo mocha m…" at bounding box center [671, 23] width 1315 height 46
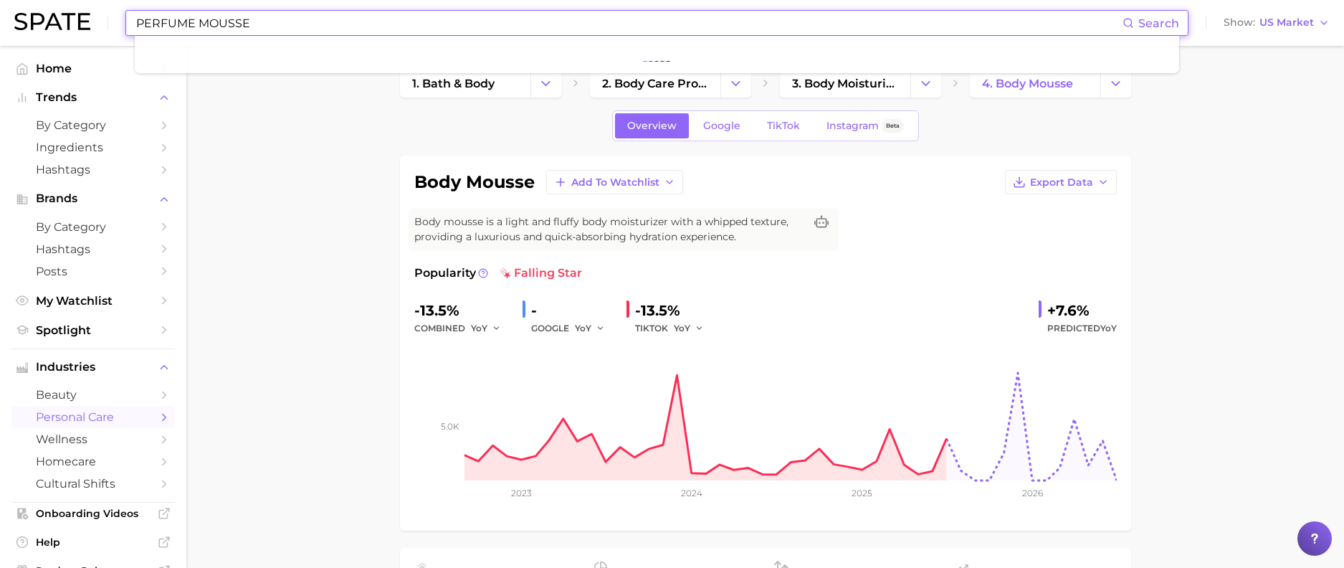
type input "PERFUME MOUSSE"
